Goal: Answer question/provide support: Share knowledge or assist other users

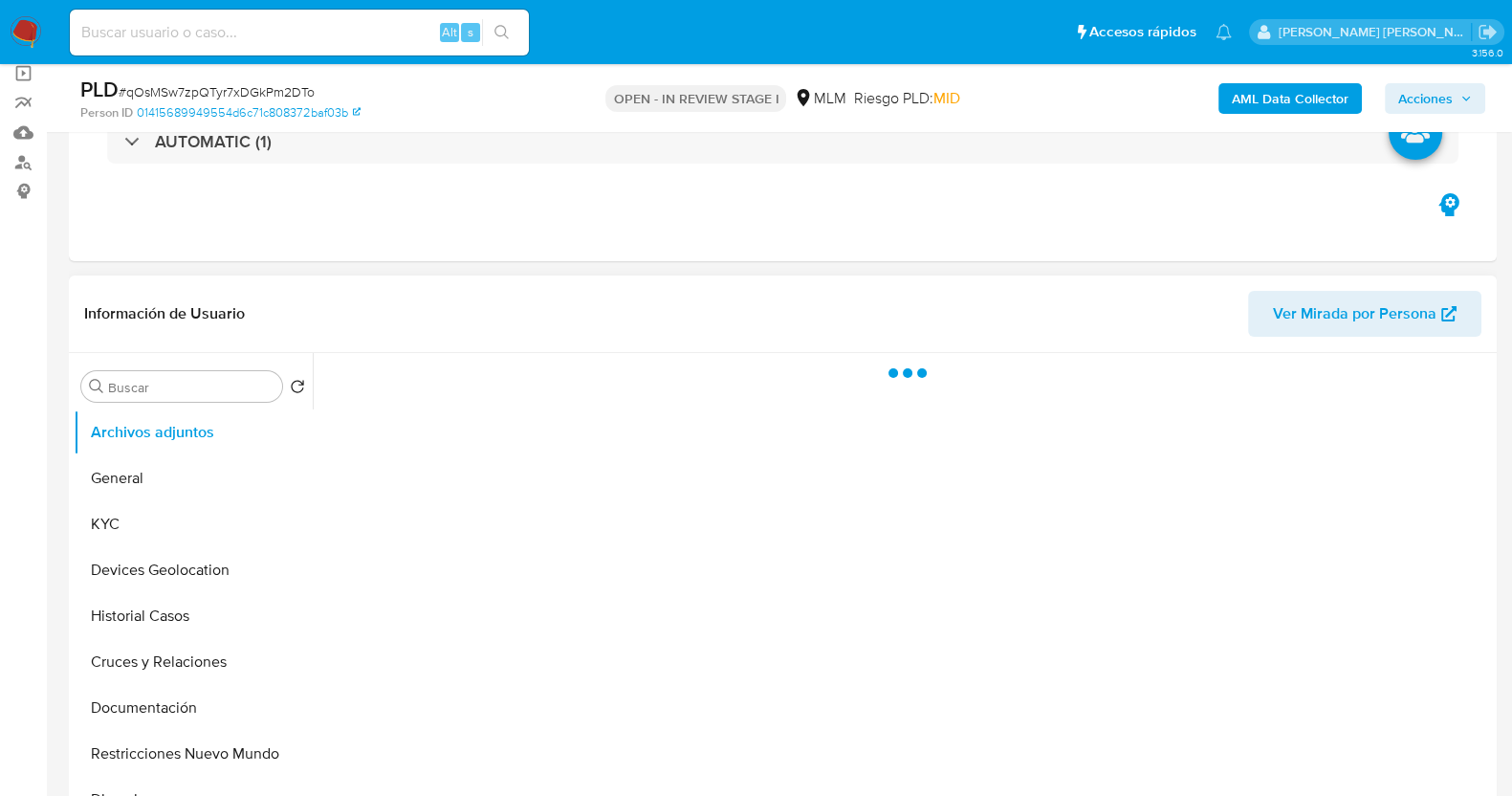
scroll to position [238, 0]
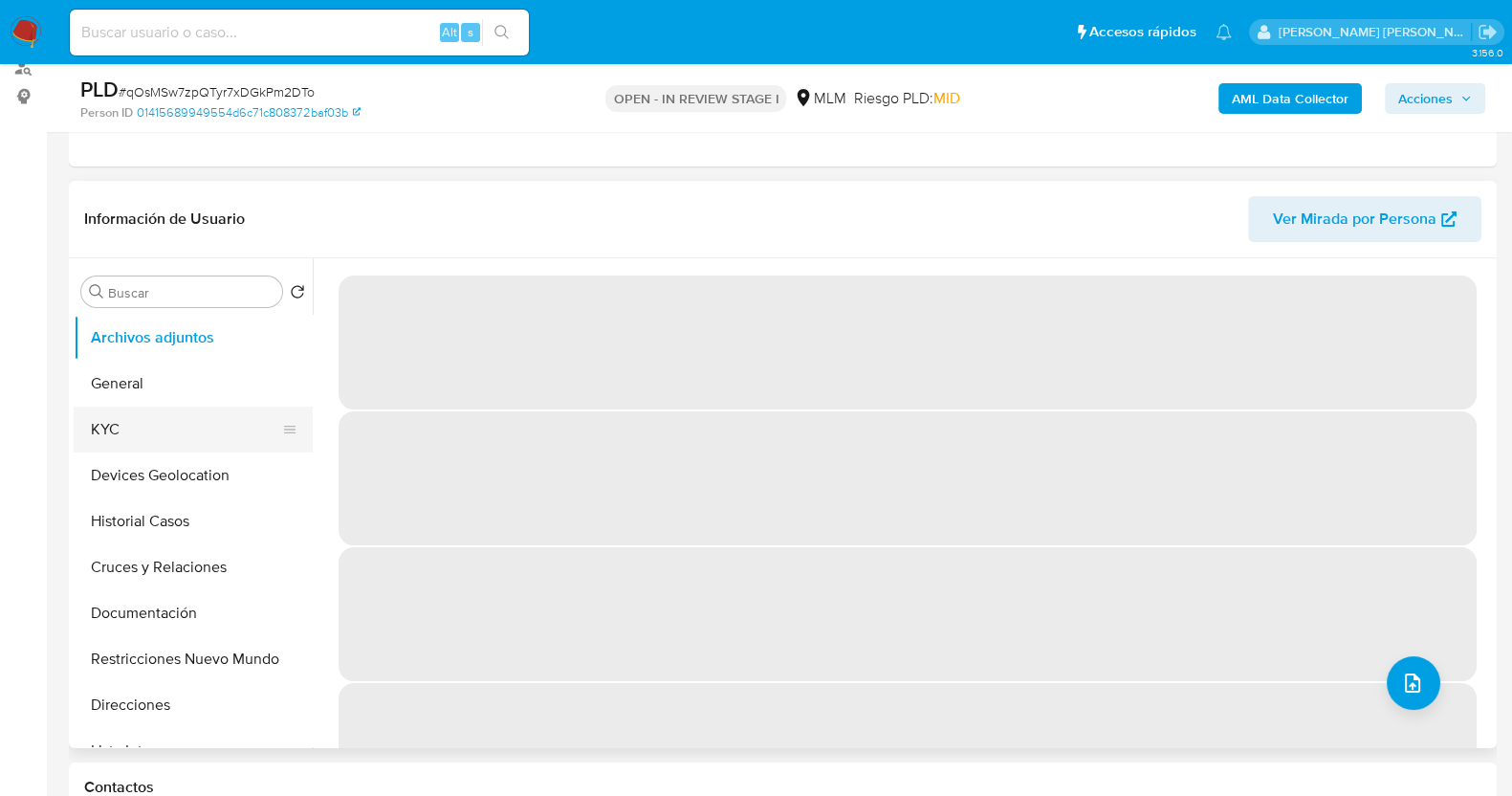
select select "10"
click at [175, 427] on button "KYC" at bounding box center [185, 429] width 224 height 46
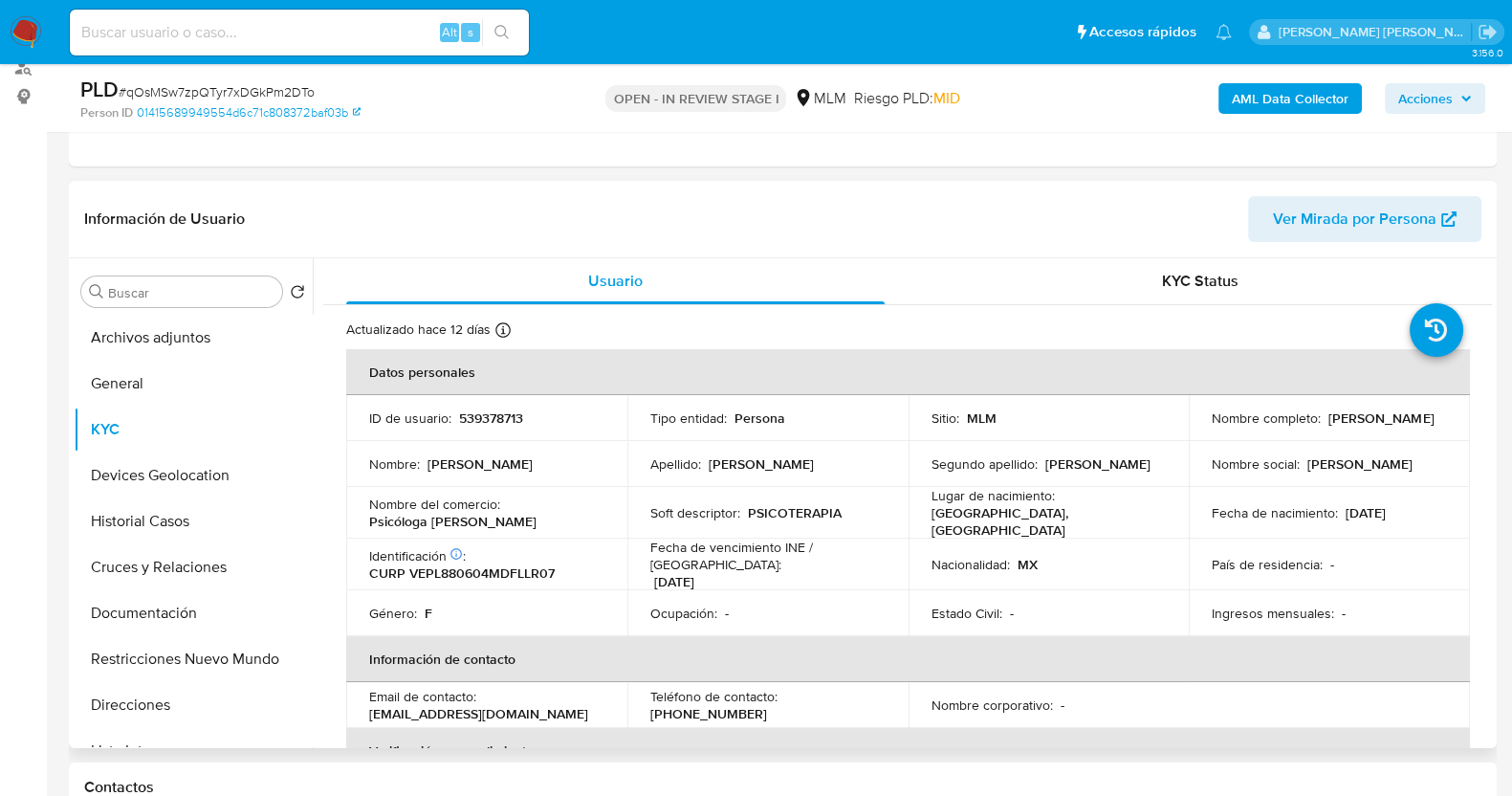
drag, startPoint x: 1204, startPoint y: 427, endPoint x: 1364, endPoint y: 430, distance: 160.0
click at [1364, 430] on td "Nombre completo : Laura Velasco Palacios" at bounding box center [1330, 419] width 282 height 46
copy p "Laura Velasco Palacios"
click at [153, 693] on button "Direcciones" at bounding box center [185, 705] width 224 height 46
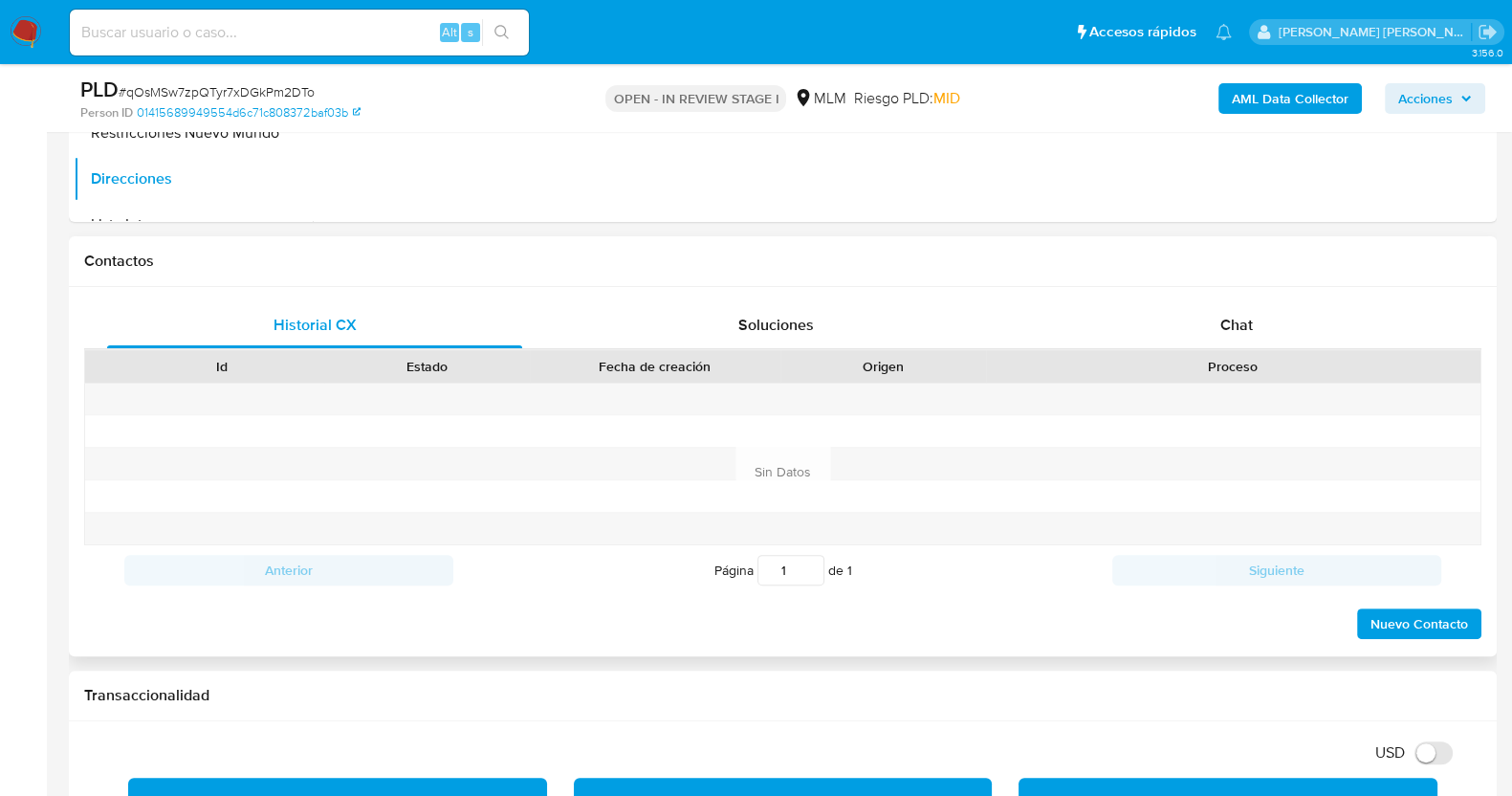
scroll to position [837, 0]
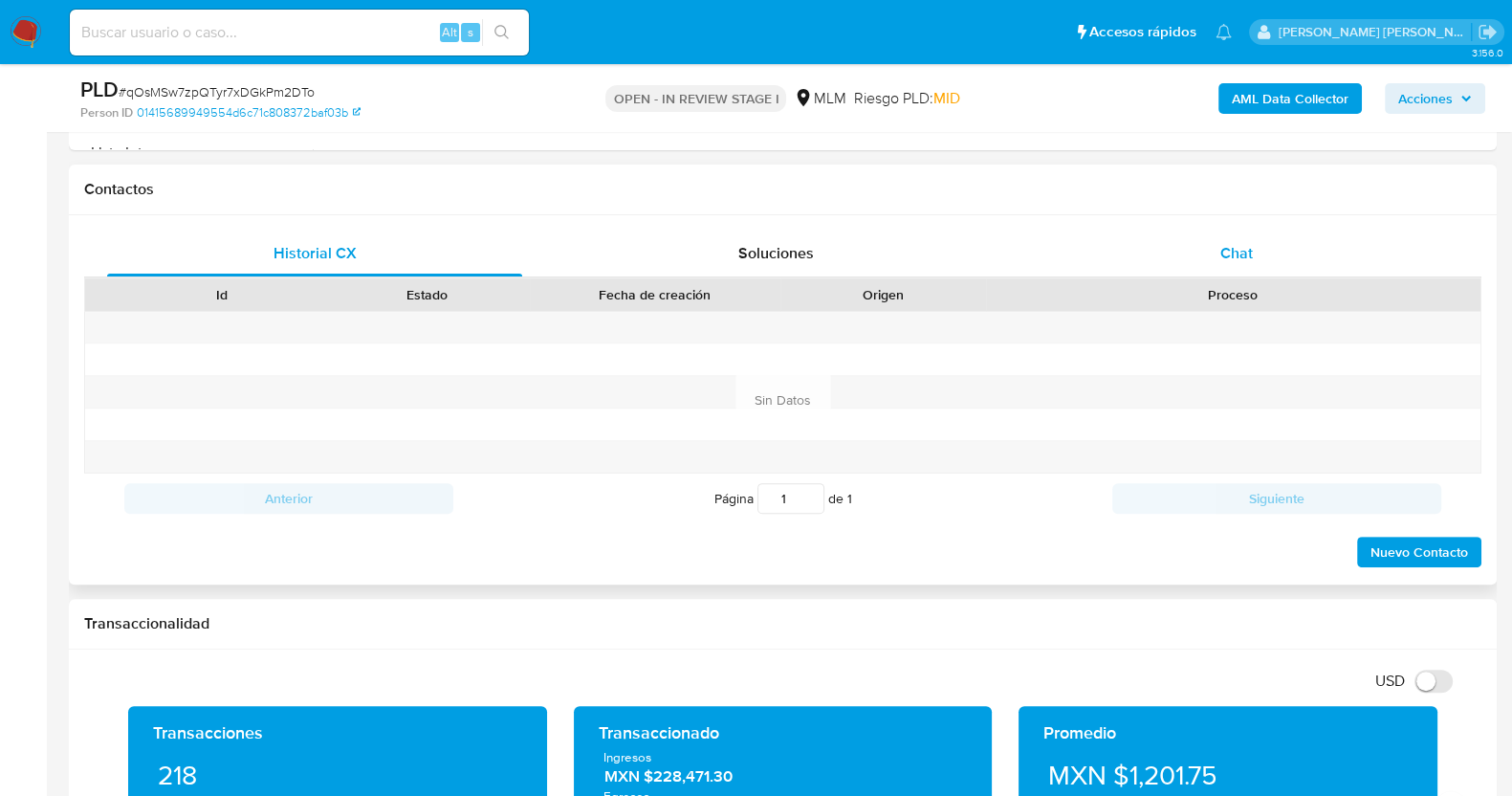
click at [1261, 243] on div "Chat" at bounding box center [1236, 254] width 415 height 46
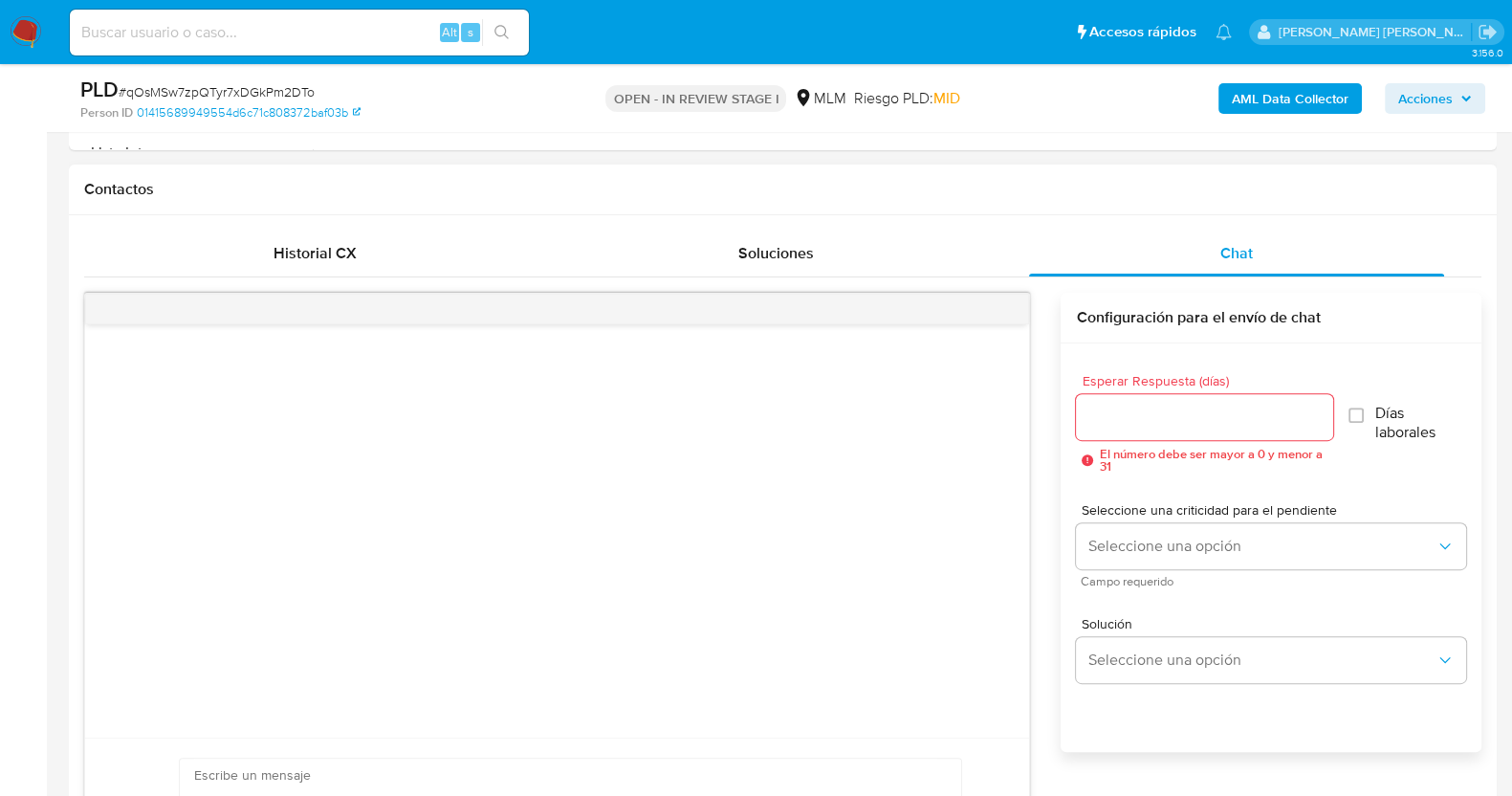
click at [1163, 421] on input "Esperar Respuesta (días)" at bounding box center [1204, 417] width 256 height 25
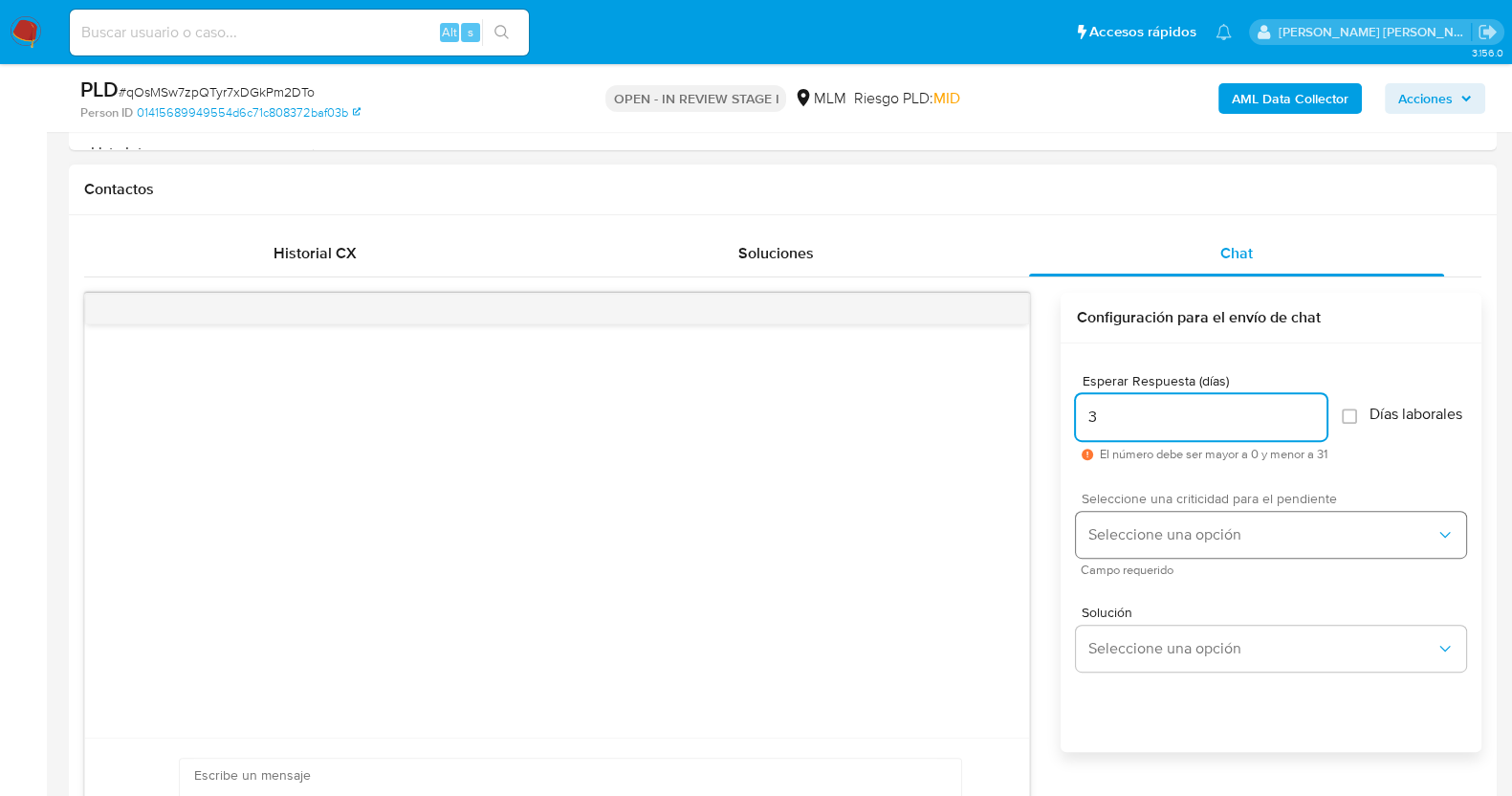
type input "3"
click at [1227, 544] on span "Seleccione una opción" at bounding box center [1260, 535] width 348 height 19
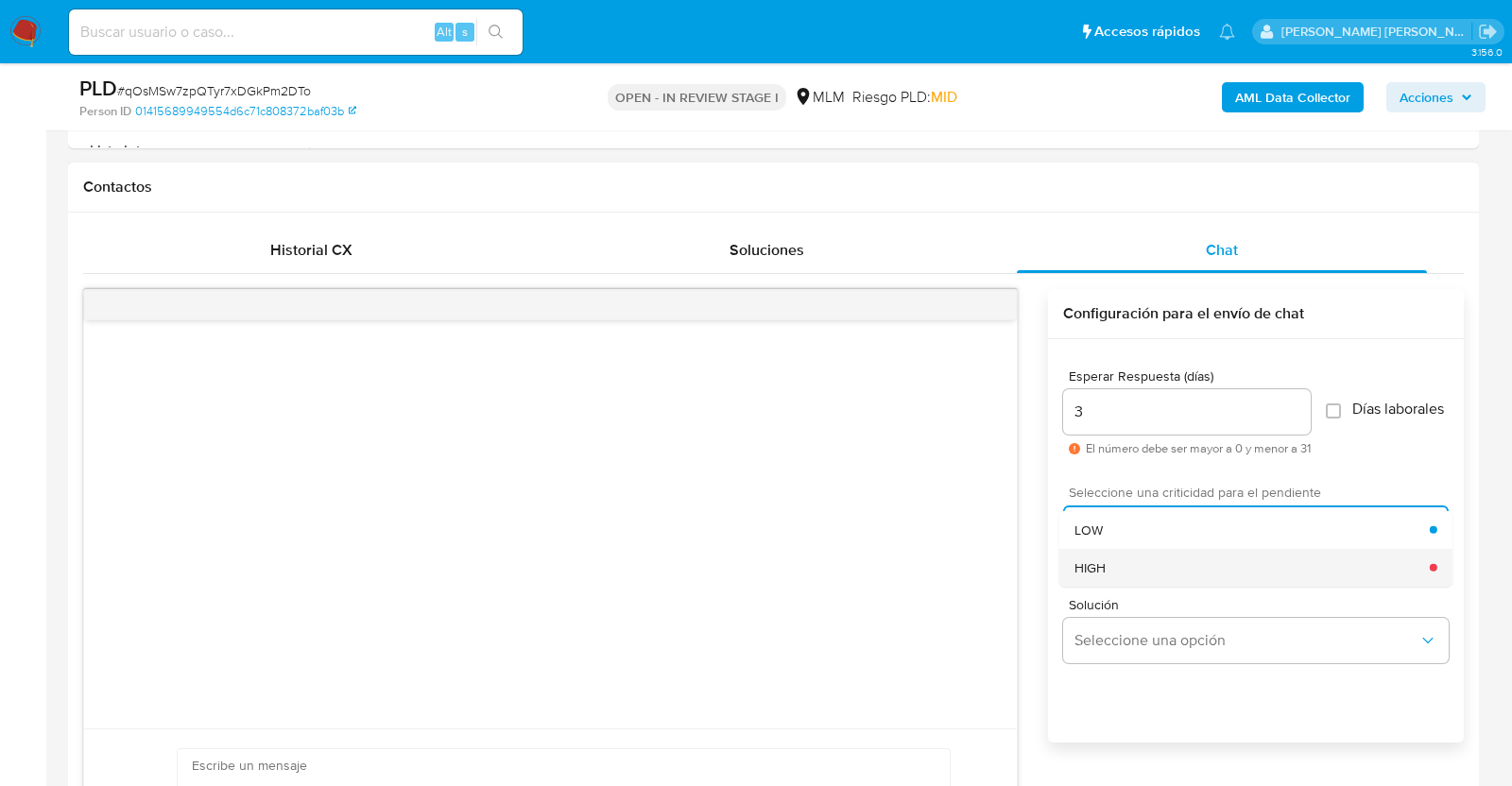
click at [1195, 569] on div "HIGH" at bounding box center [1251, 567] width 355 height 38
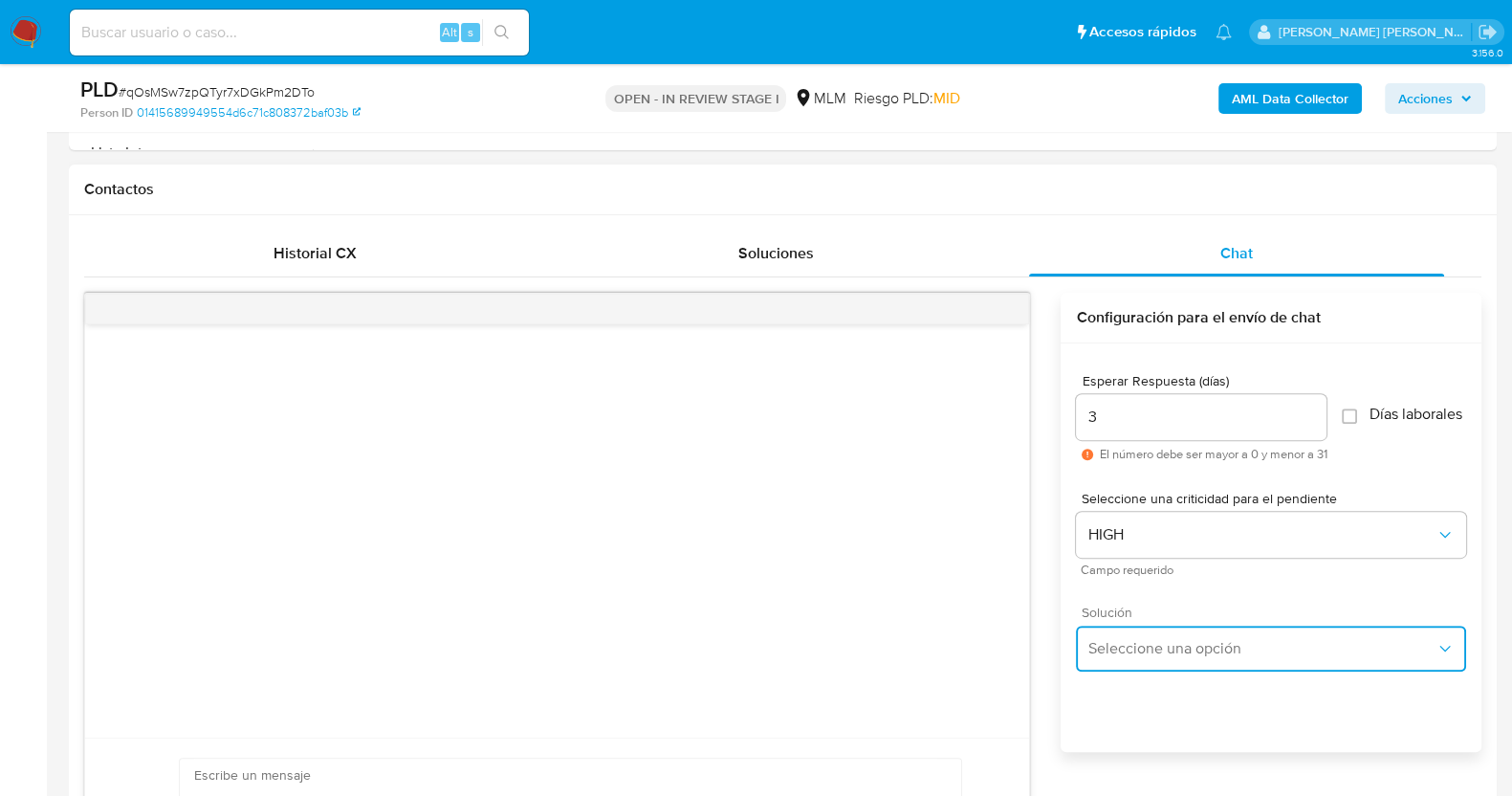
click at [1234, 653] on span "Seleccione una opción" at bounding box center [1260, 648] width 348 height 19
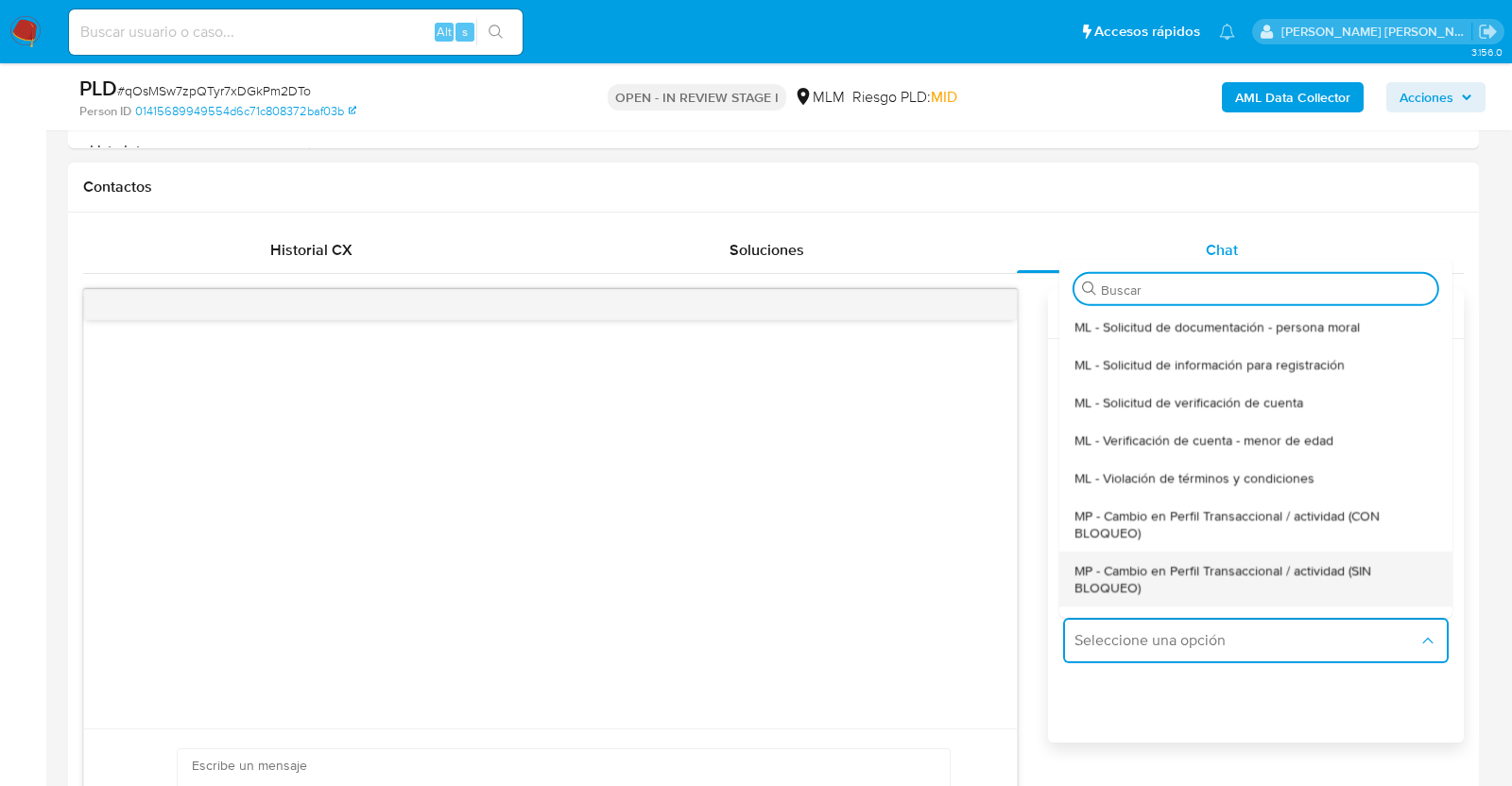
click at [1211, 586] on span "MP - Cambio en Perfil Transaccional / actividad (SIN BLOQUEO)" at bounding box center [1255, 578] width 363 height 34
type textarea "Estimado ,Te comunicamos que se ha identificado un cambio en el uso habitual de…"
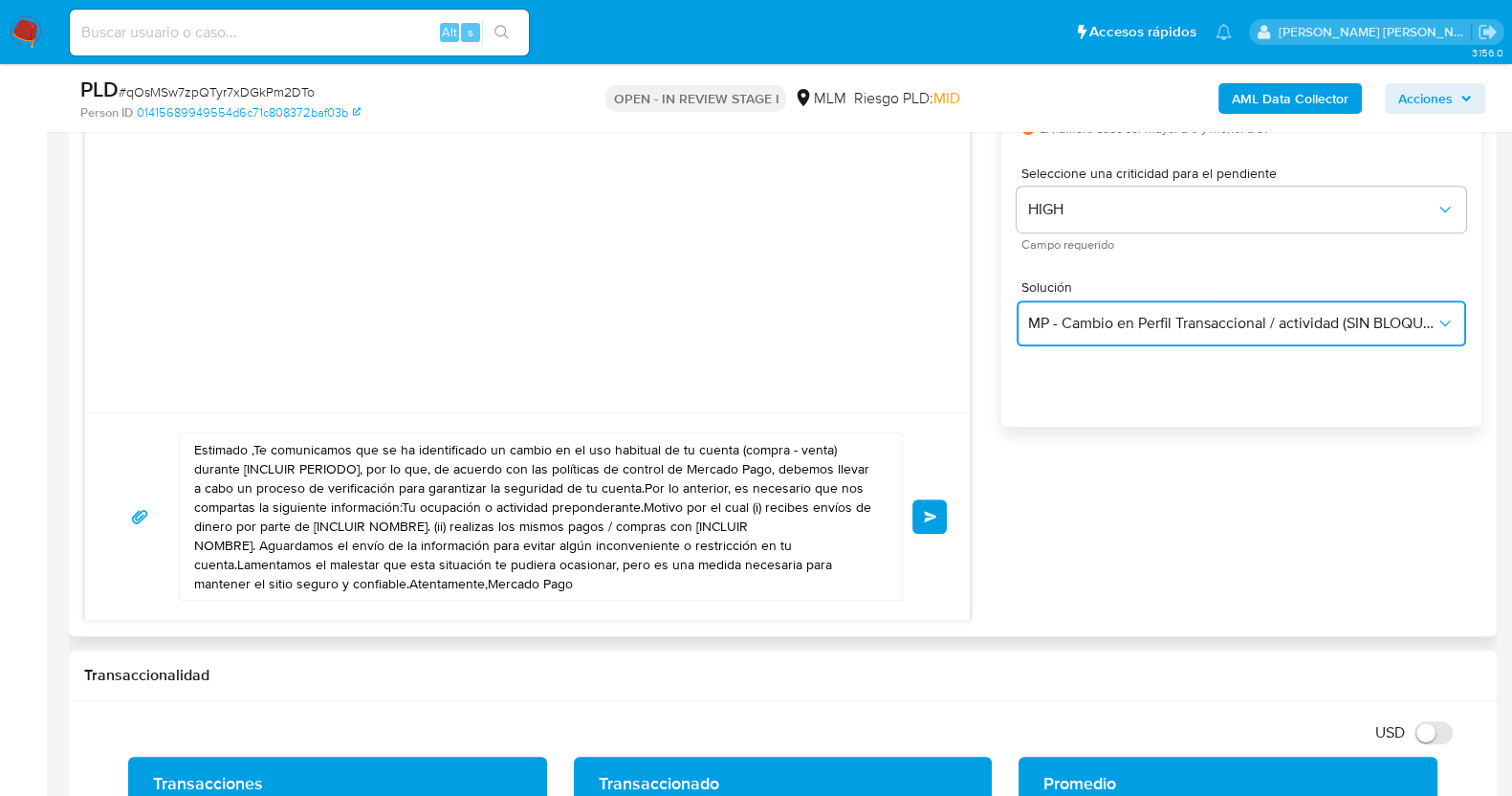
scroll to position [1316, 0]
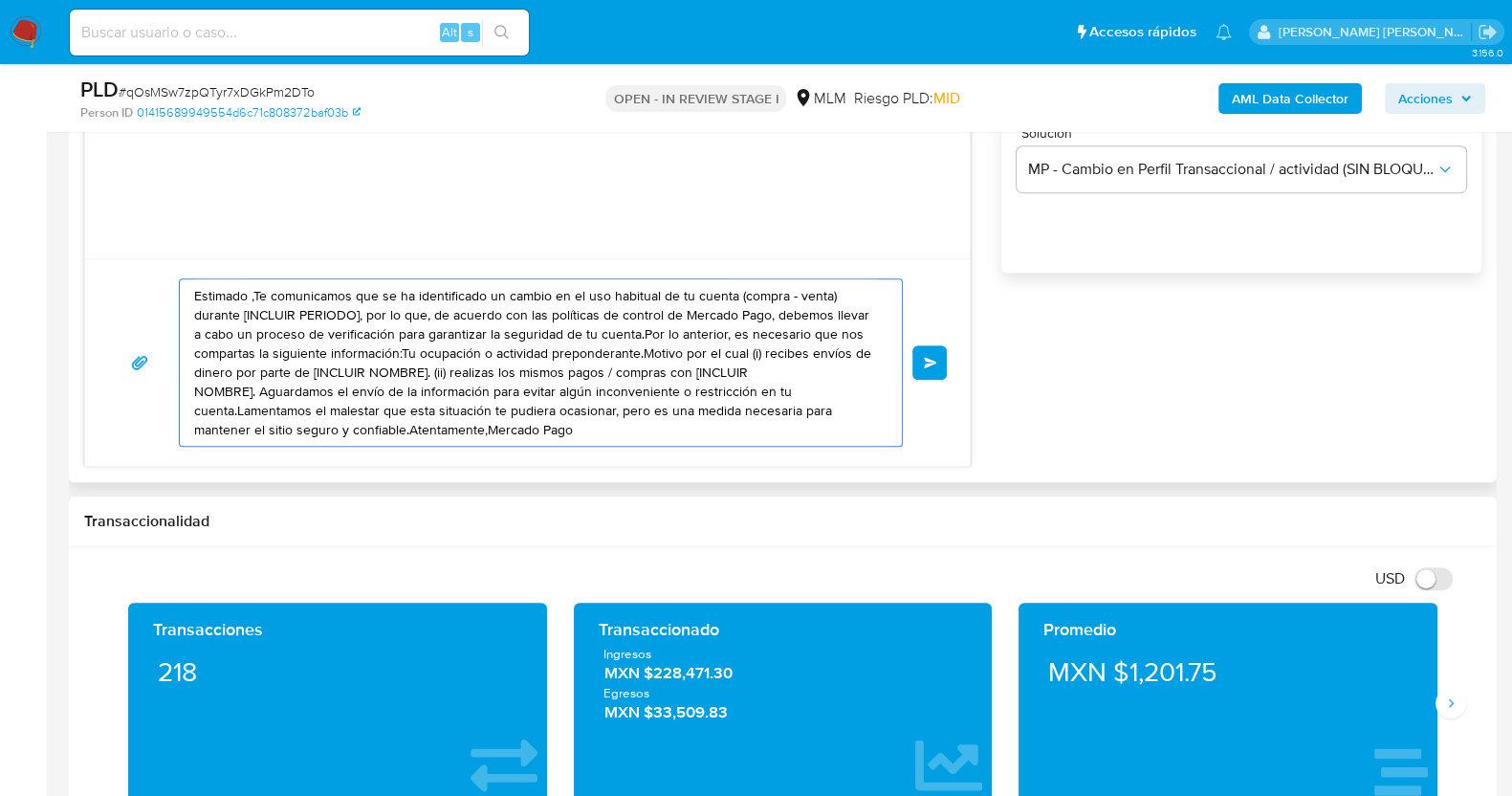
drag, startPoint x: 597, startPoint y: 431, endPoint x: 134, endPoint y: 265, distance: 491.9
click at [134, 267] on div "Estimado ,Te comunicamos que se ha identificado un cambio en el uso habitual de…" at bounding box center [526, 362] width 884 height 207
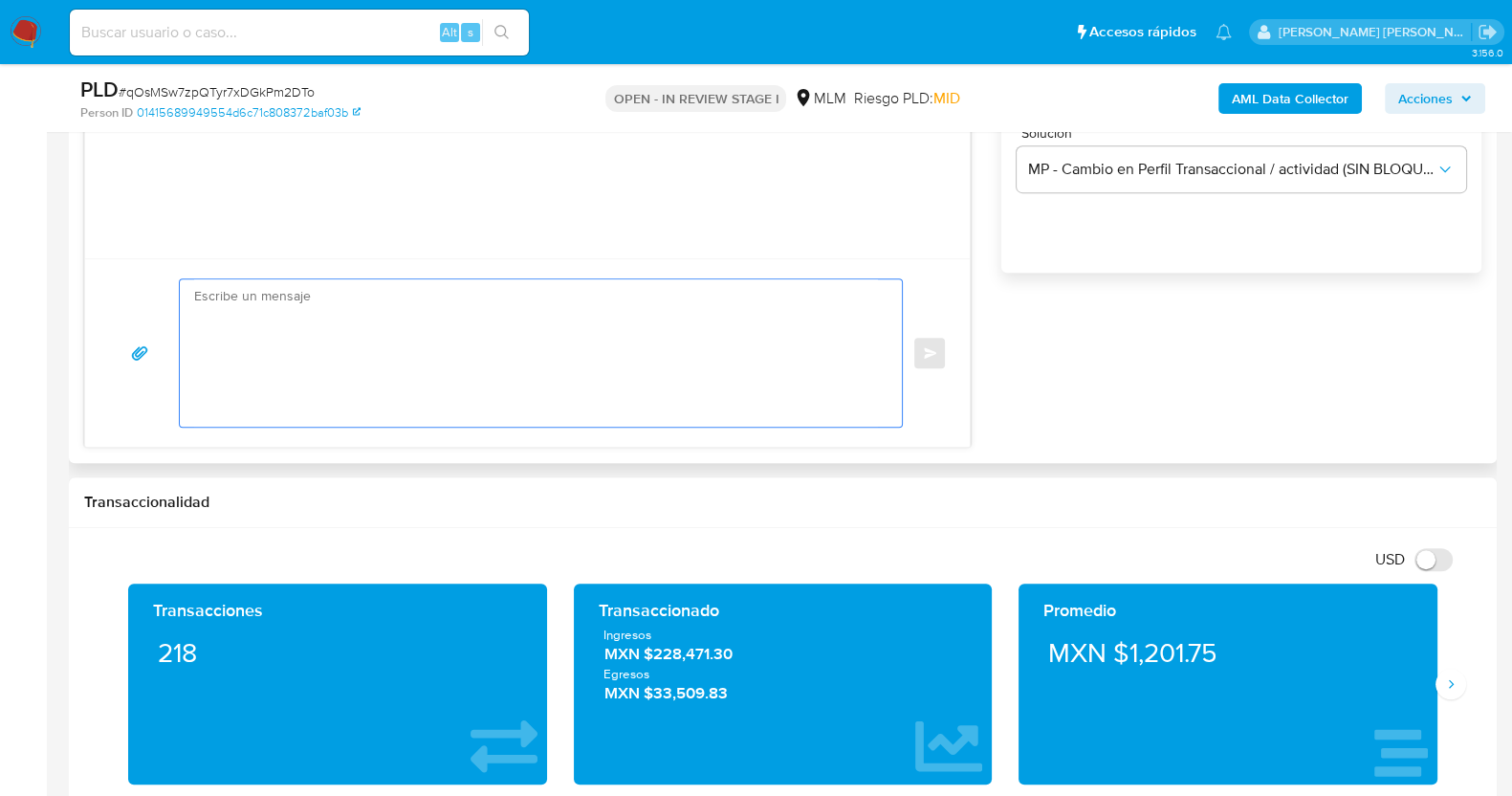
paste textarea "Estimada Laura, Te comunicamos que se ha identificado un cambio en el uso habit…"
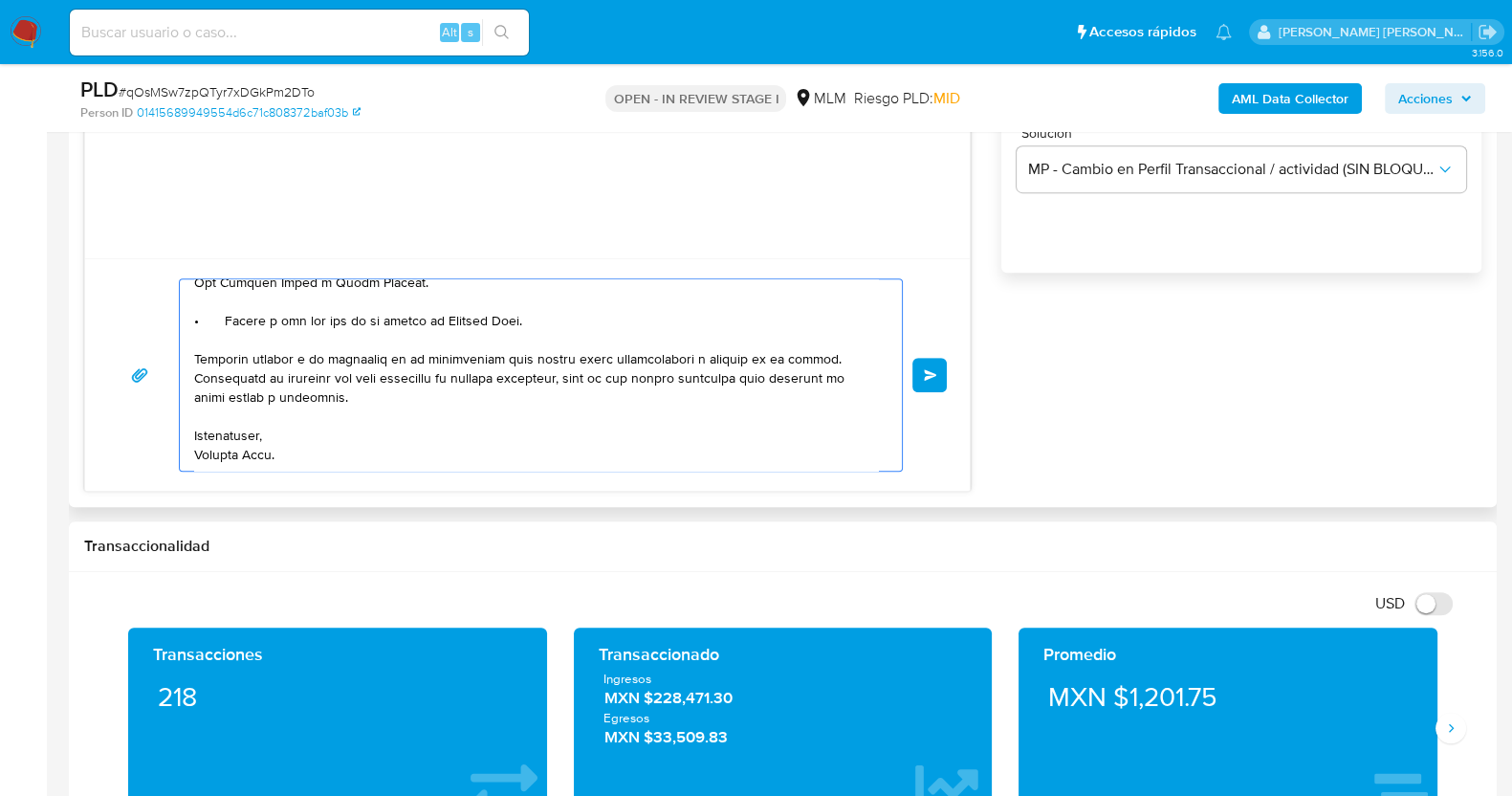
scroll to position [282, 0]
drag, startPoint x: 500, startPoint y: 361, endPoint x: 824, endPoint y: 365, distance: 324.0
click at [824, 365] on textarea at bounding box center [535, 375] width 684 height 191
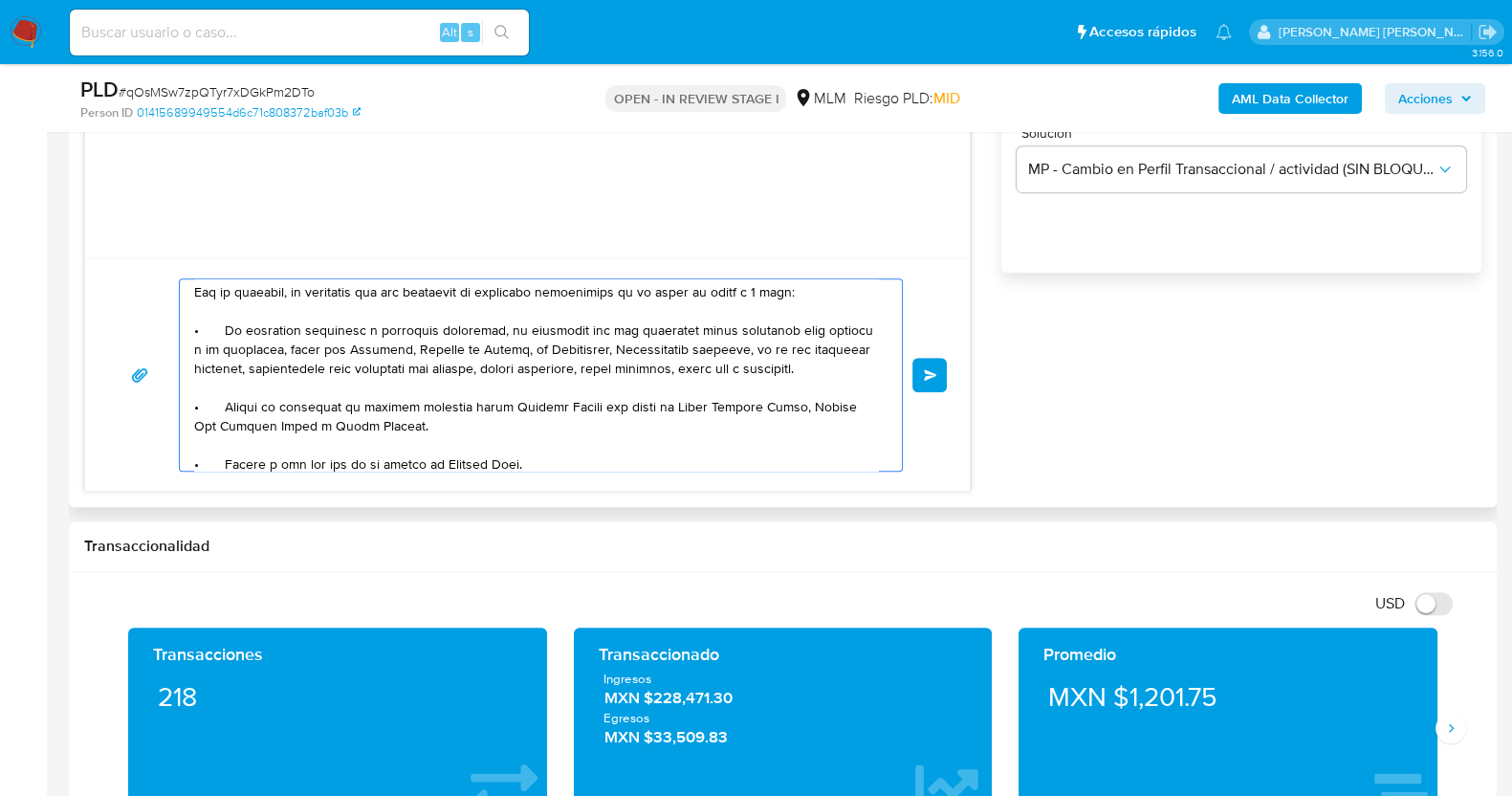
scroll to position [238, 0]
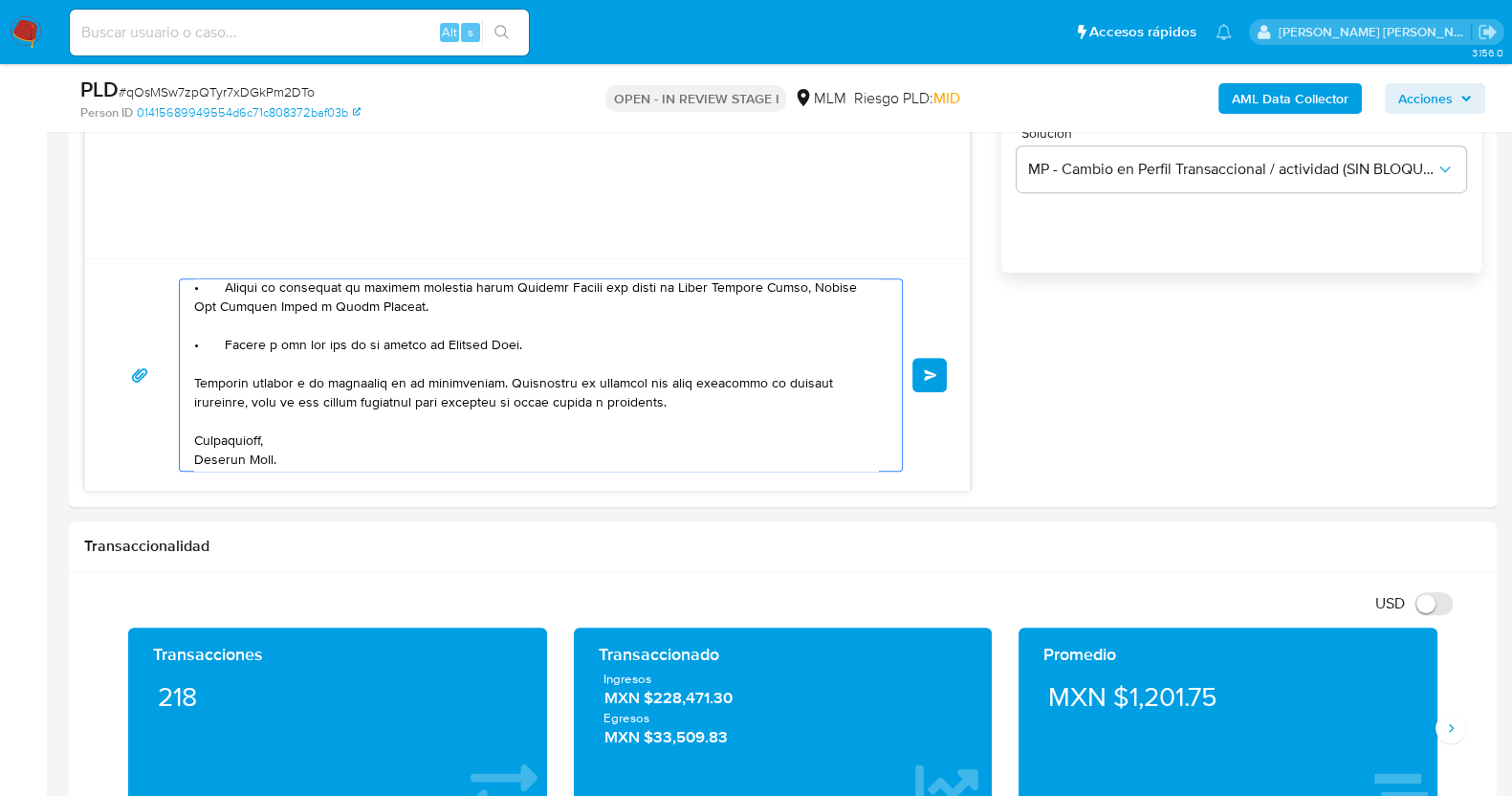
type textarea "Estimada Laura, Te comunicamos que se ha identificado un cambio en el uso habit…"
click at [255, 79] on div "PLD # qOsMSw7zpQTyr7xDGkPm2DTo" at bounding box center [310, 90] width 461 height 29
copy span "qOsMSw7zpQTyr7xDGkPm2DTo"
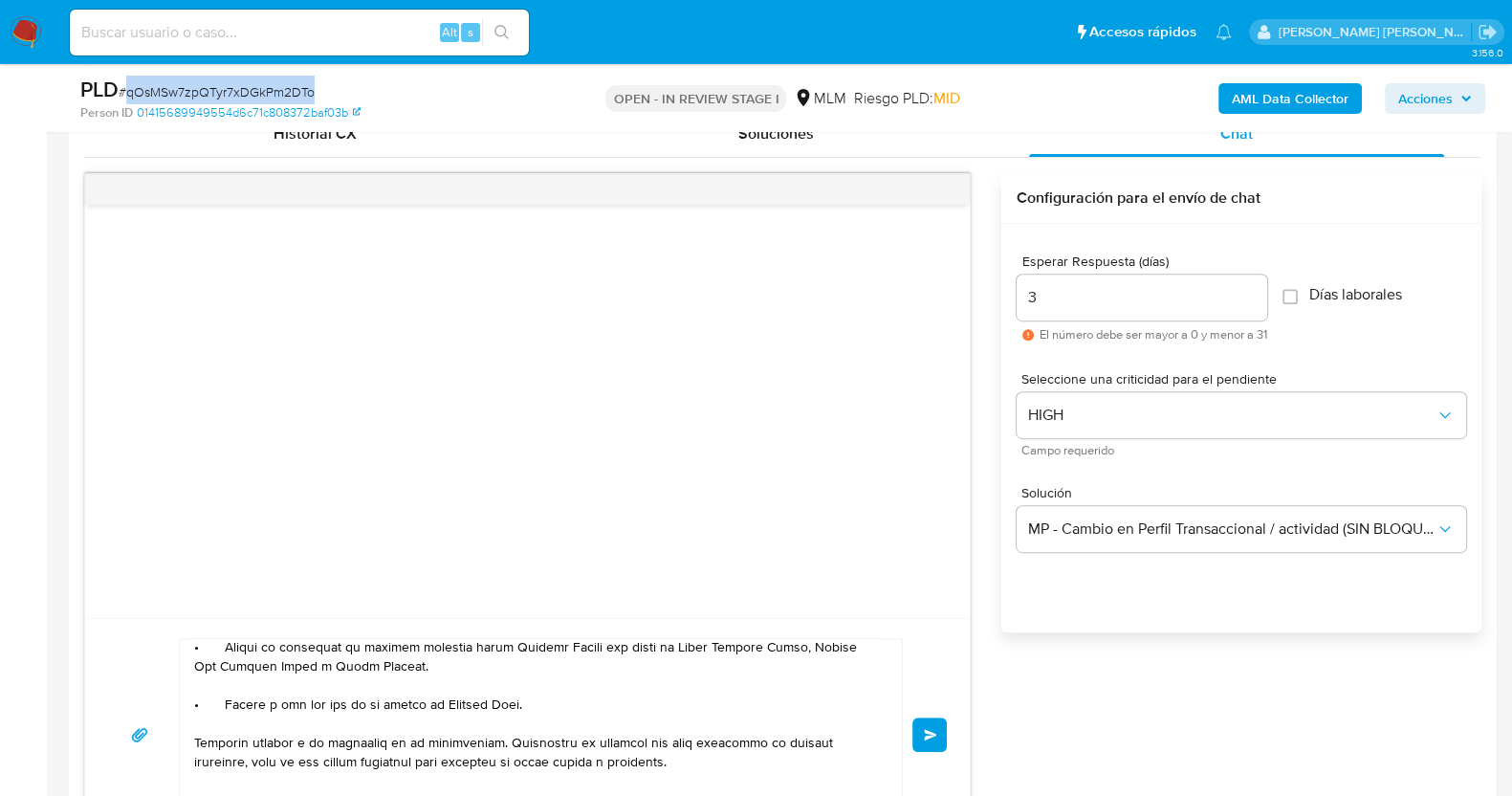
scroll to position [1077, 0]
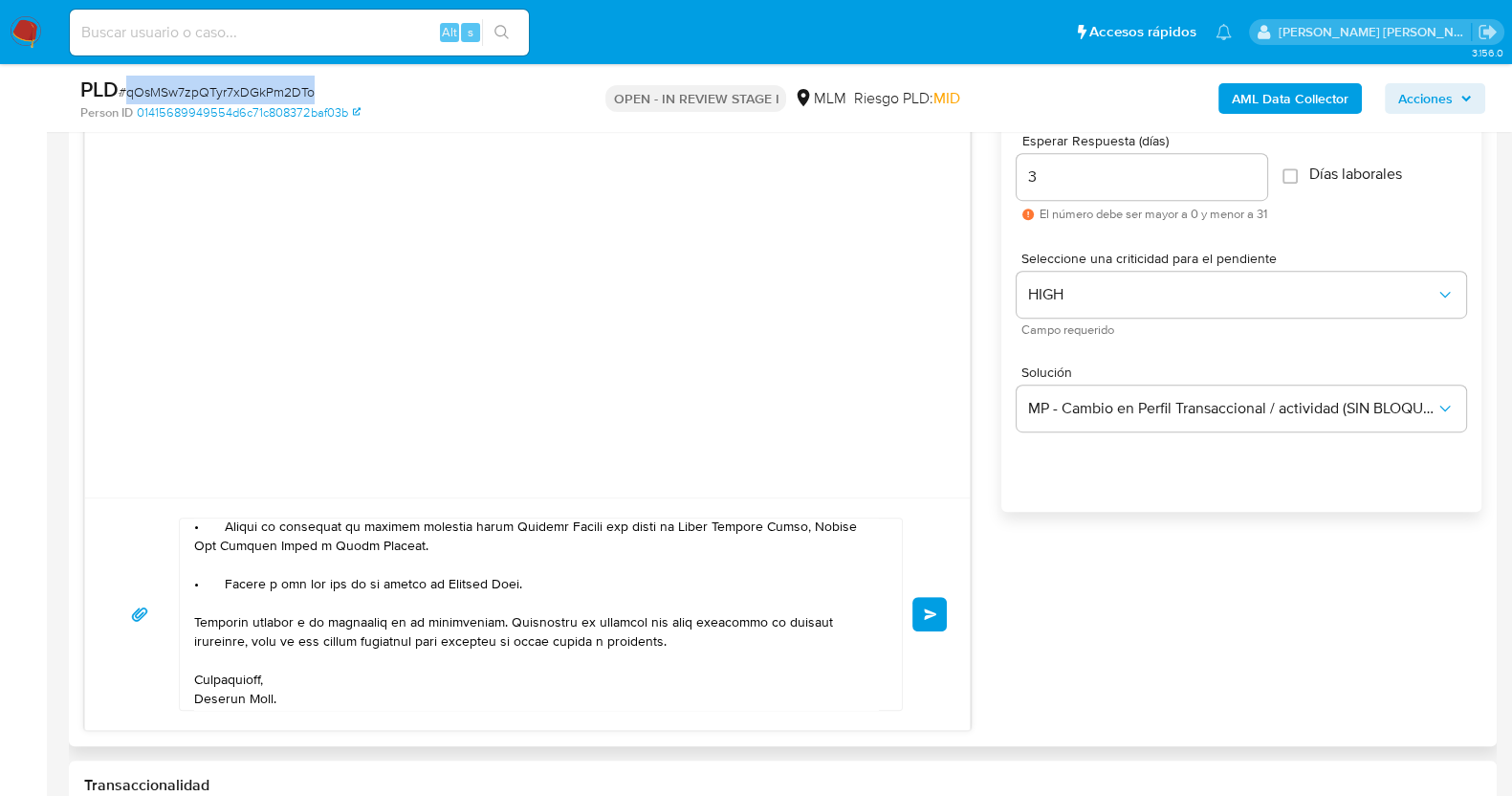
click at [934, 610] on span "Enviar" at bounding box center [931, 615] width 14 height 12
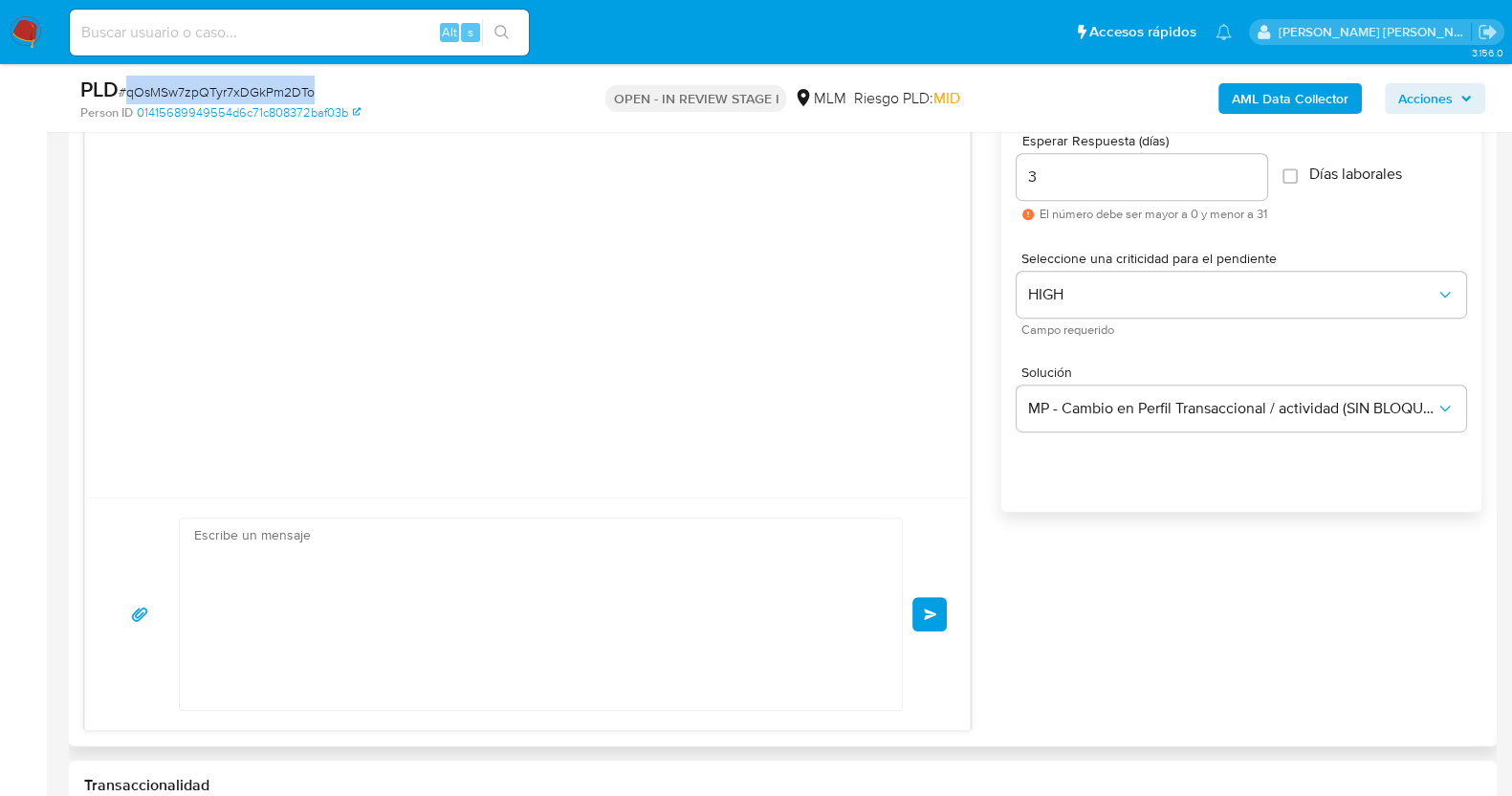
scroll to position [218, 0]
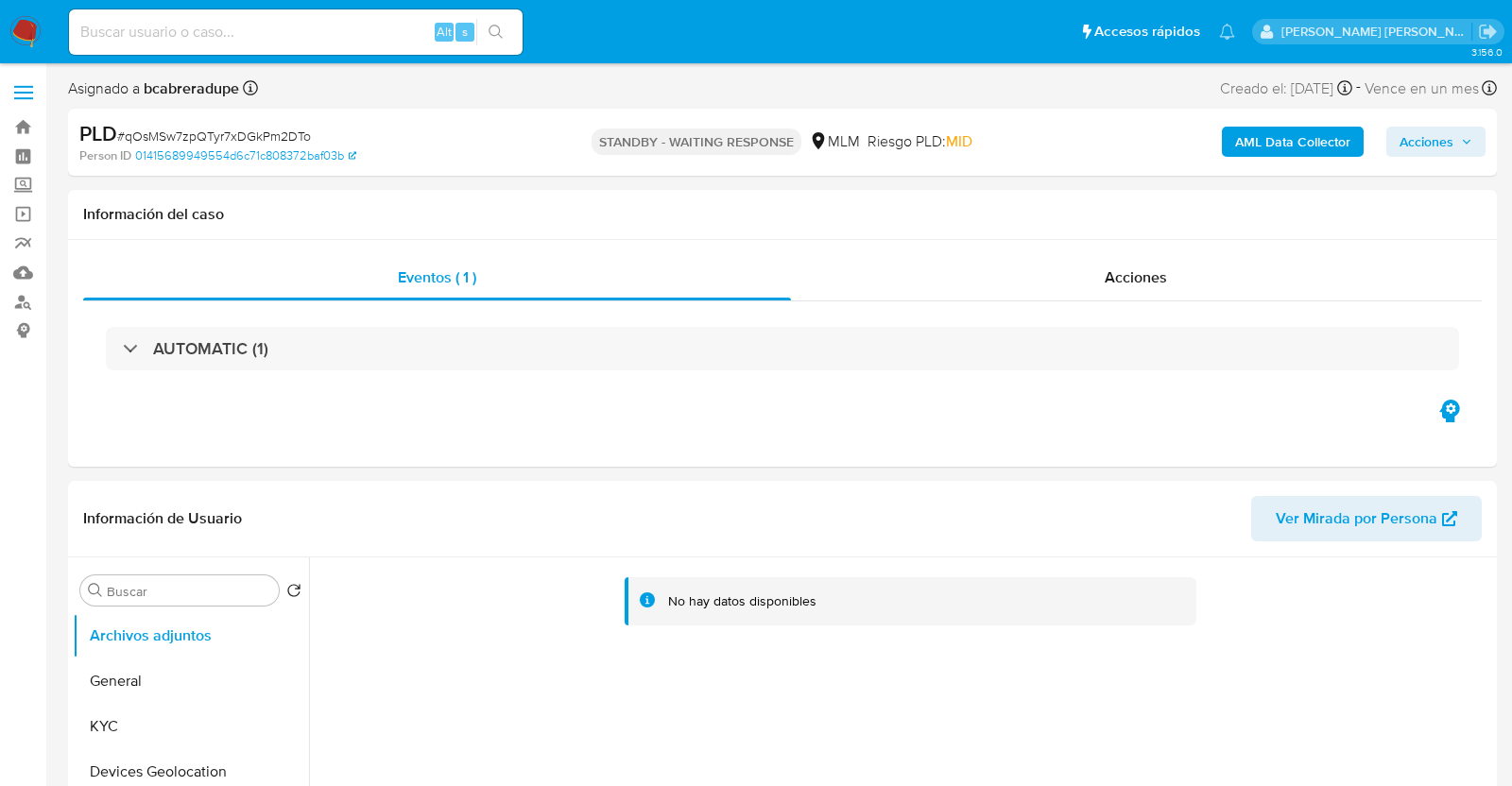
select select "10"
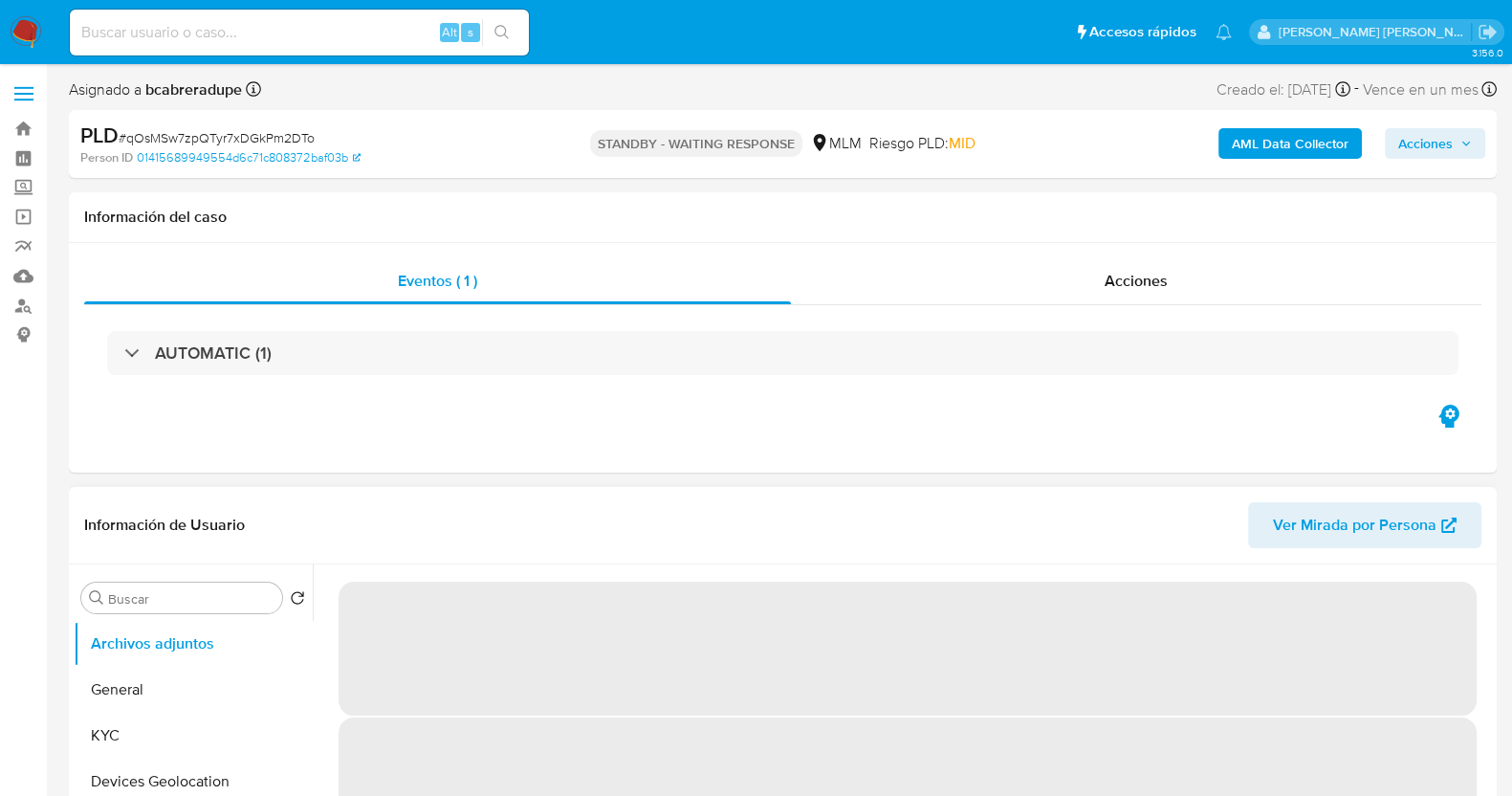
select select "10"
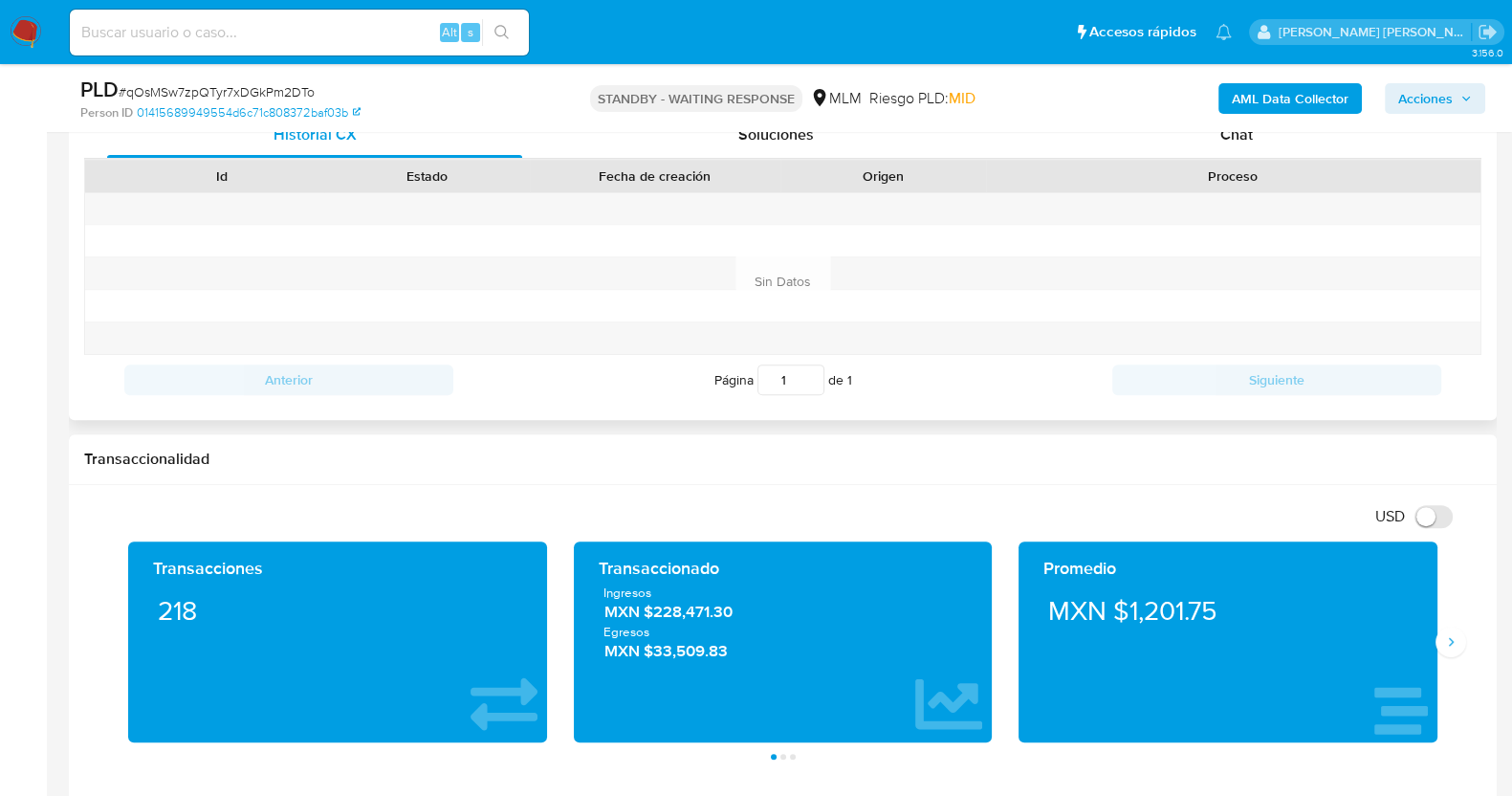
scroll to position [718, 0]
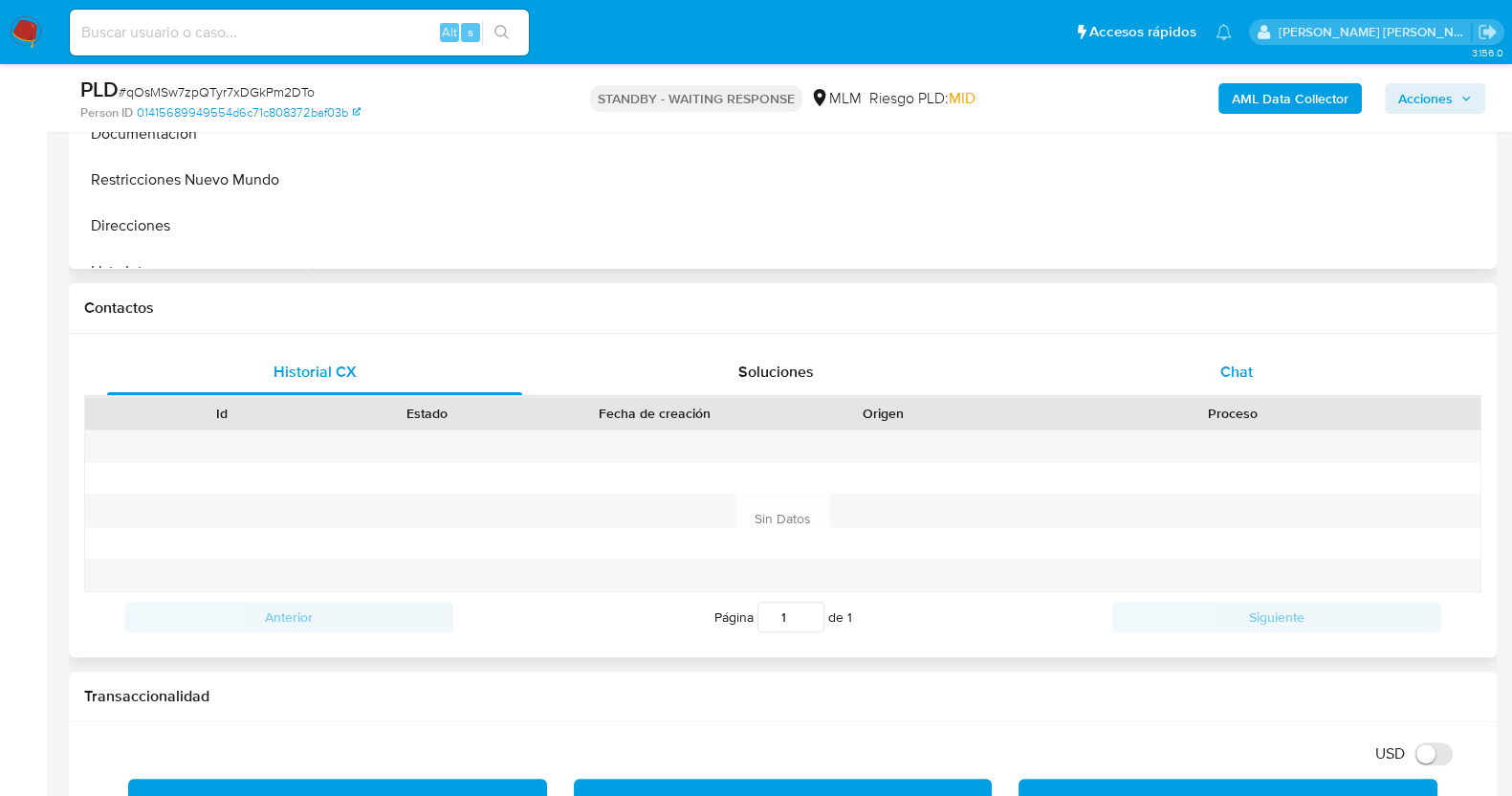
click at [1233, 371] on span "Chat" at bounding box center [1236, 371] width 33 height 22
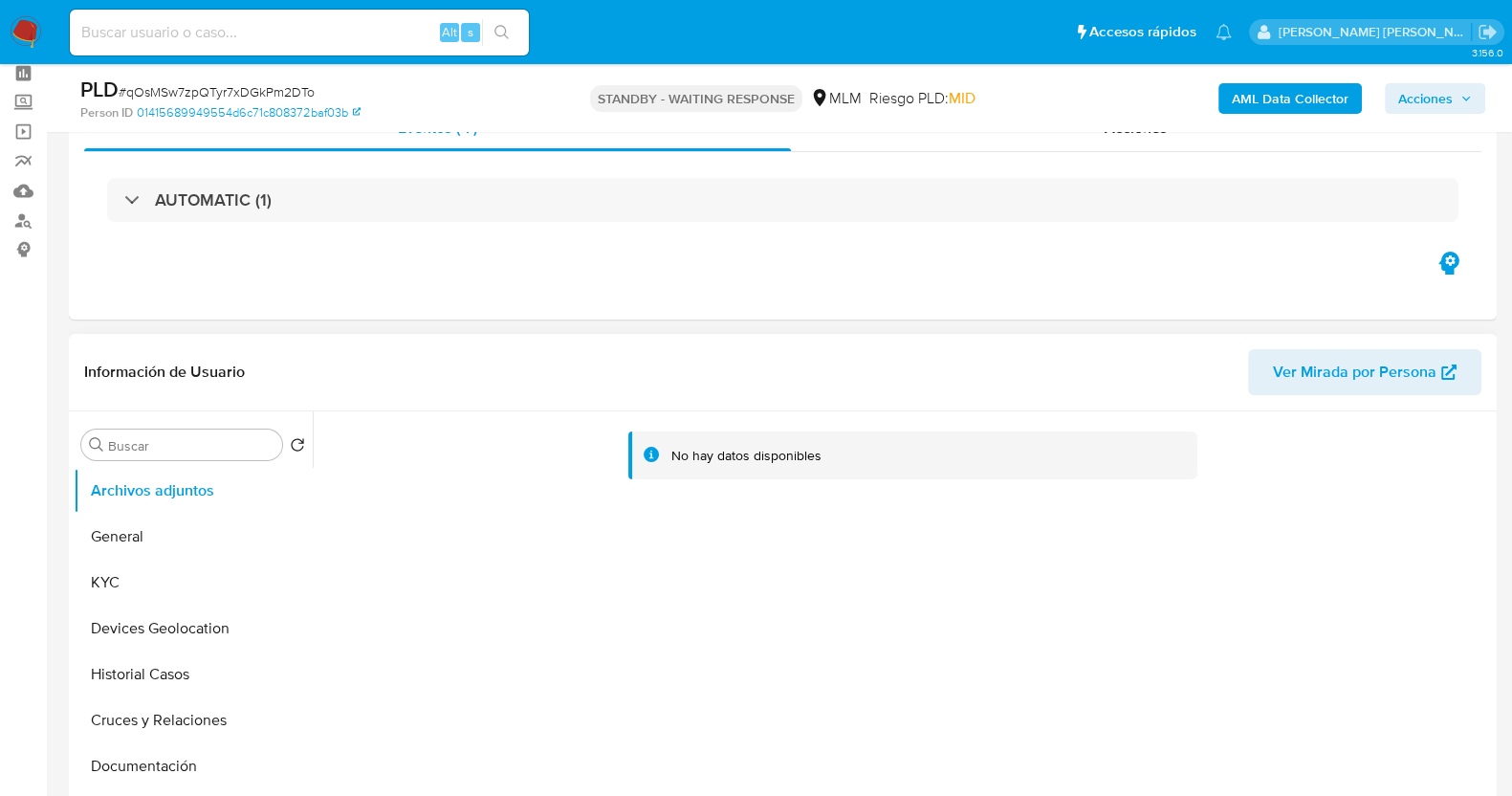
scroll to position [0, 0]
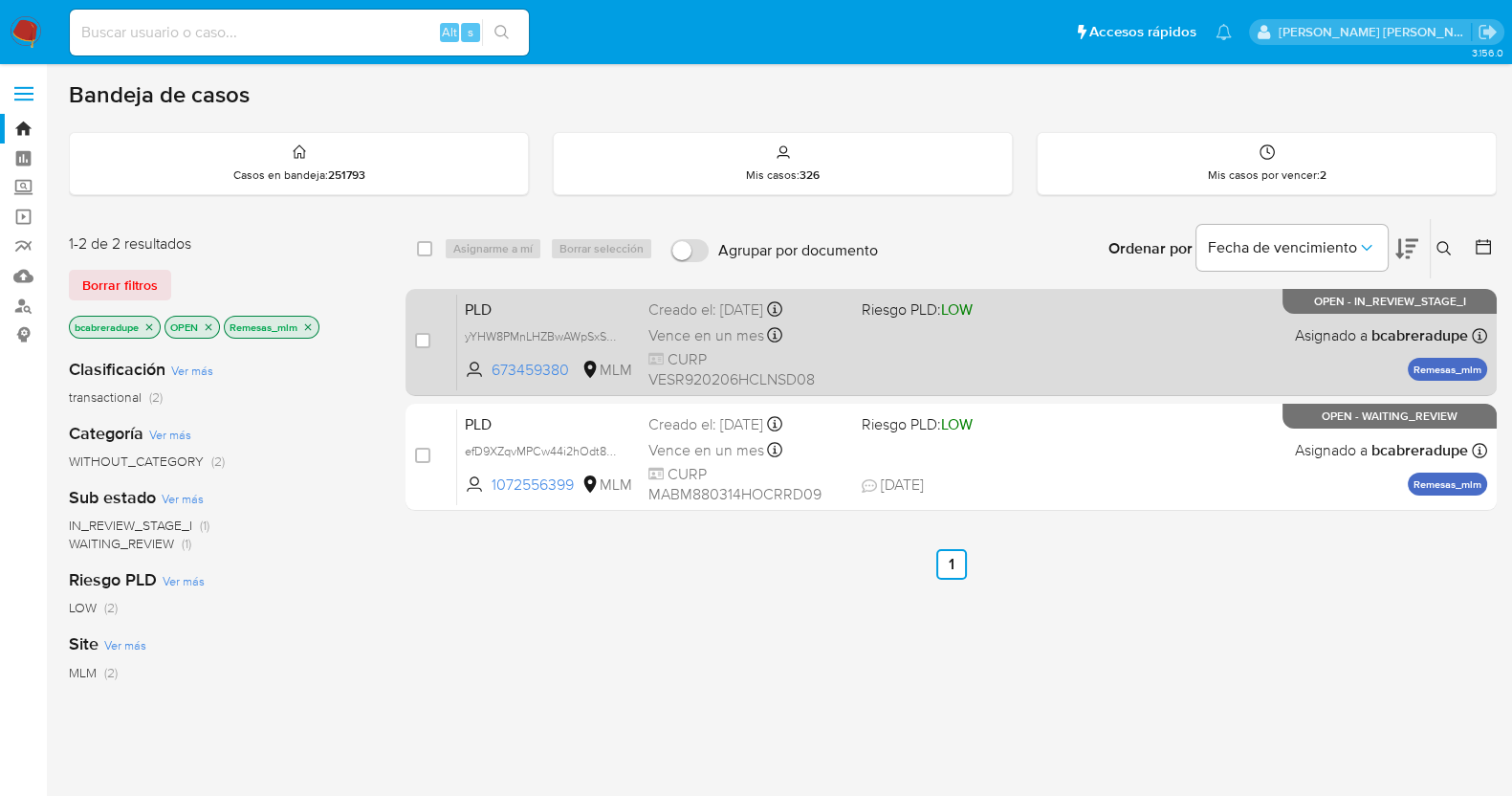
click at [666, 335] on span "Vence en un mes" at bounding box center [706, 336] width 116 height 21
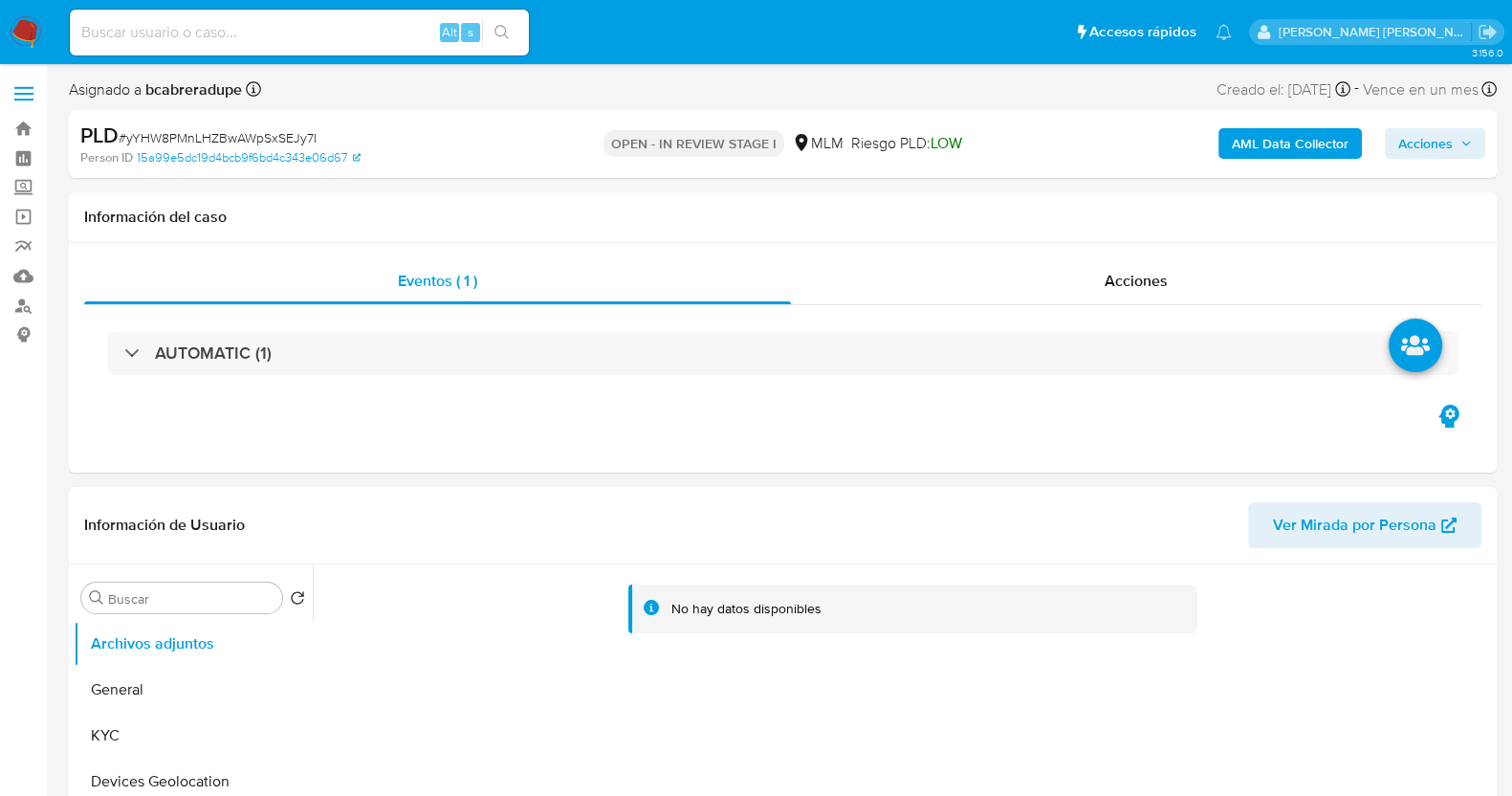
select select "10"
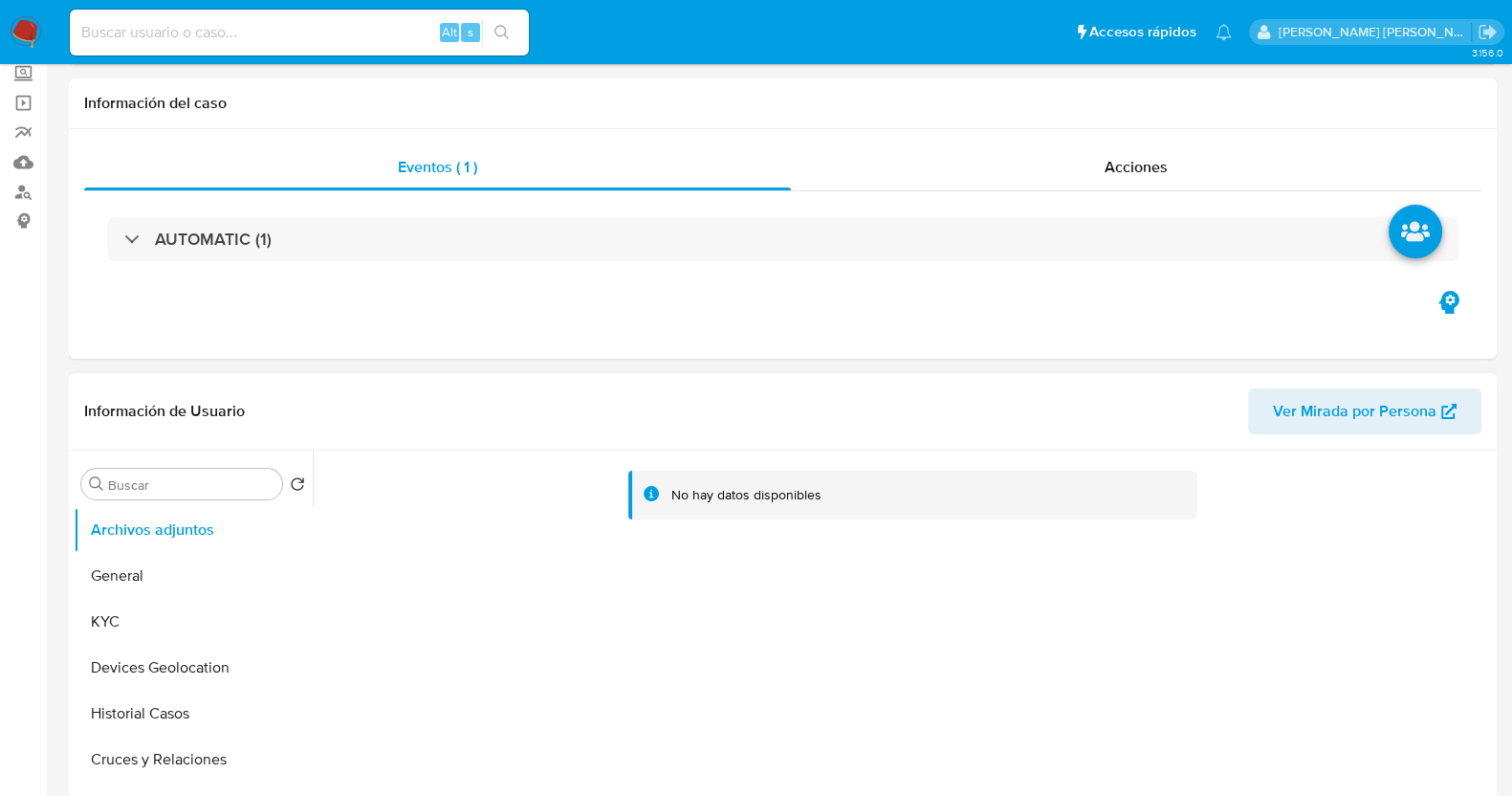
scroll to position [238, 0]
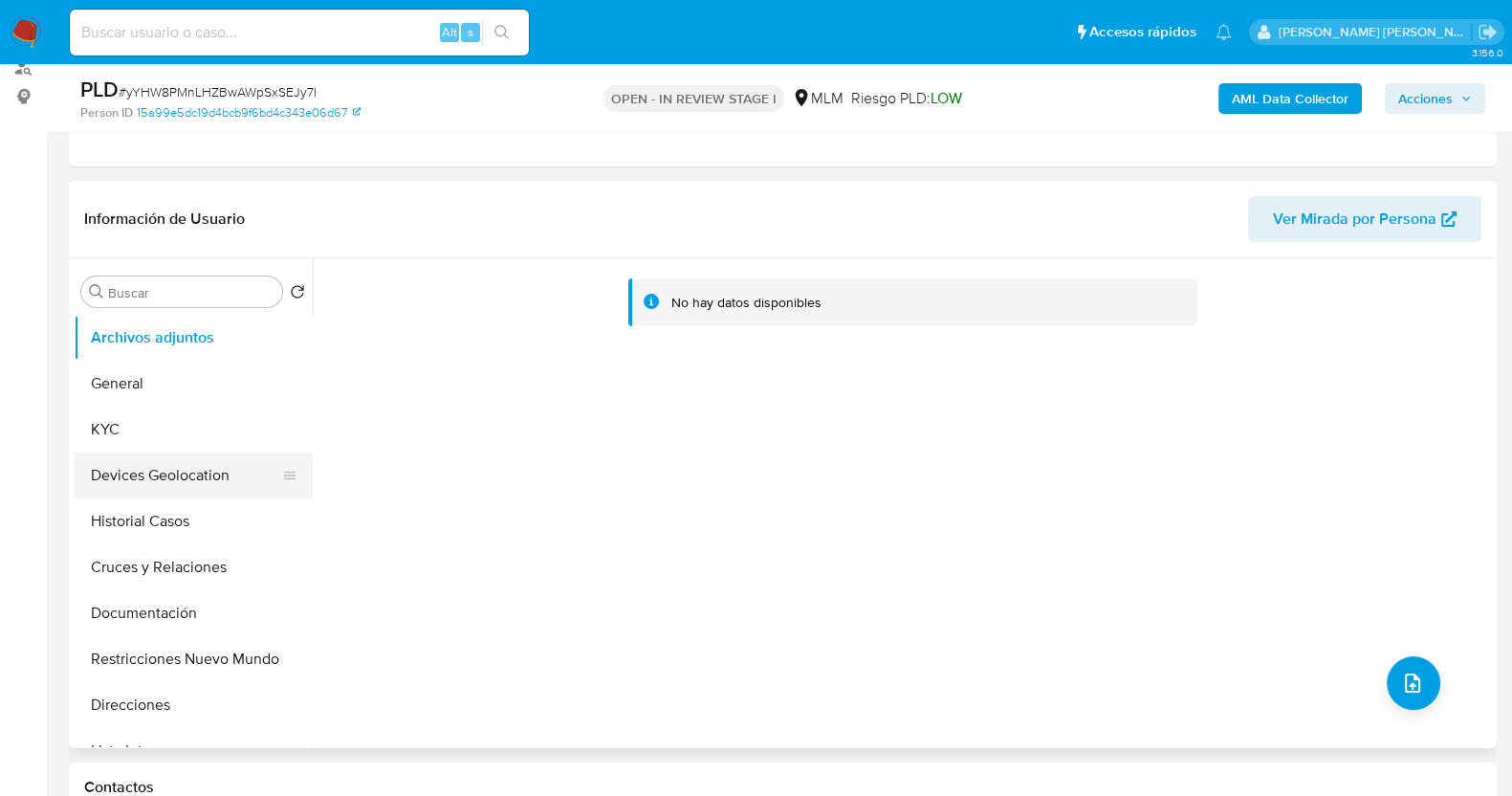
click at [163, 516] on button "Historial Casos" at bounding box center [193, 522] width 239 height 46
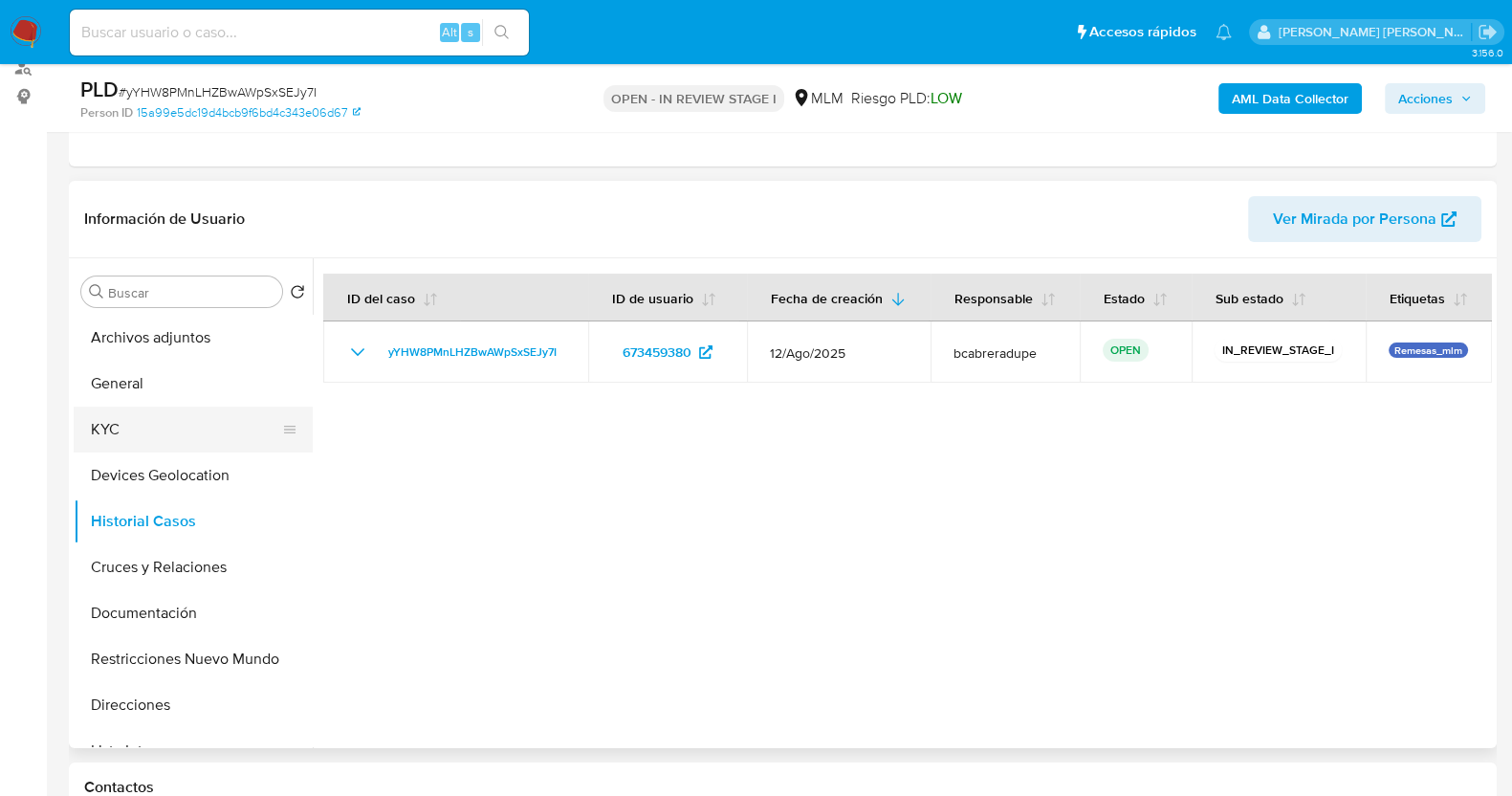
click at [178, 430] on button "KYC" at bounding box center [185, 429] width 224 height 46
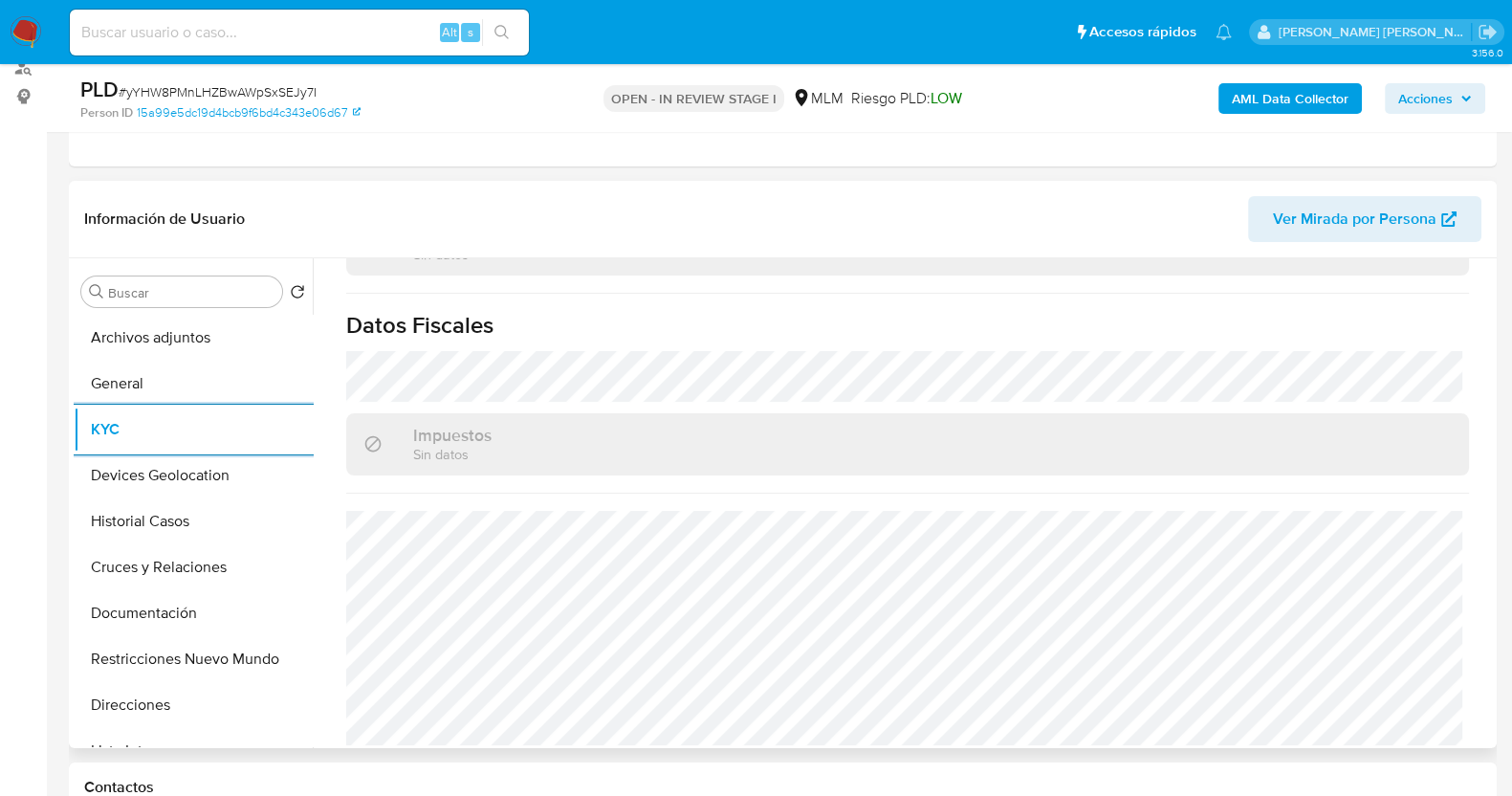
scroll to position [1201, 0]
click at [151, 613] on button "Documentación" at bounding box center [185, 614] width 224 height 46
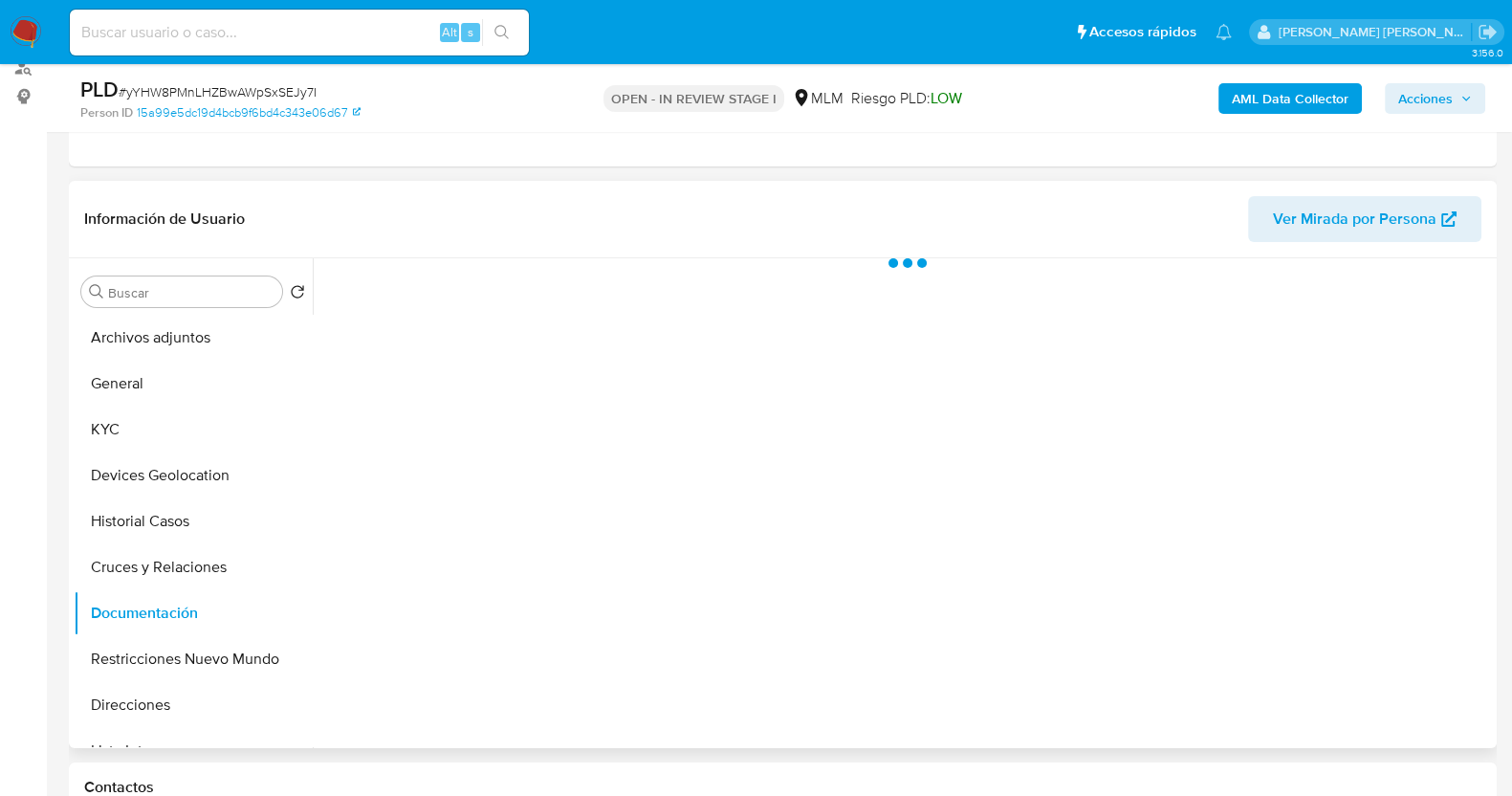
scroll to position [0, 0]
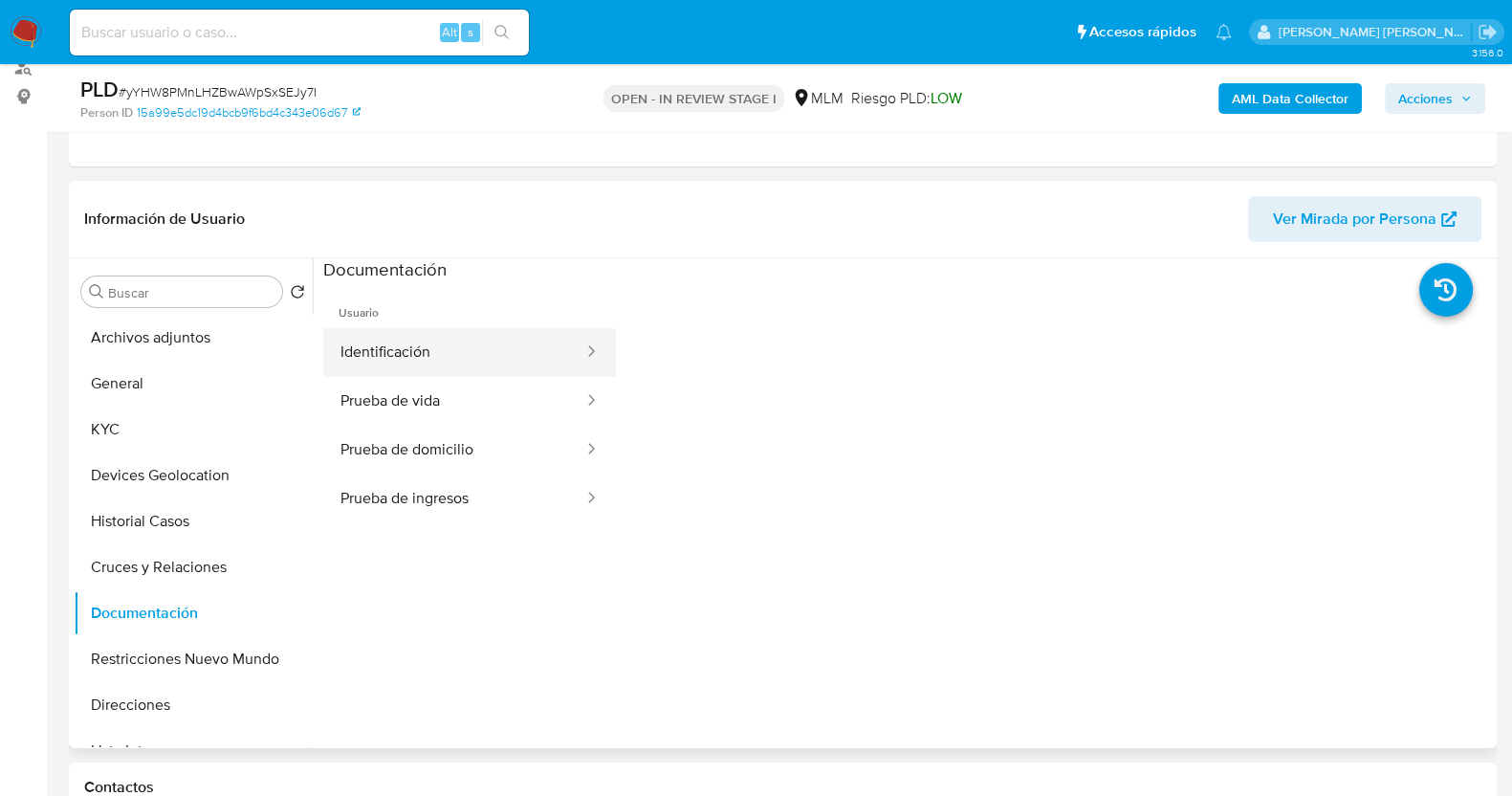
click at [511, 358] on button "Identificación" at bounding box center [454, 352] width 262 height 49
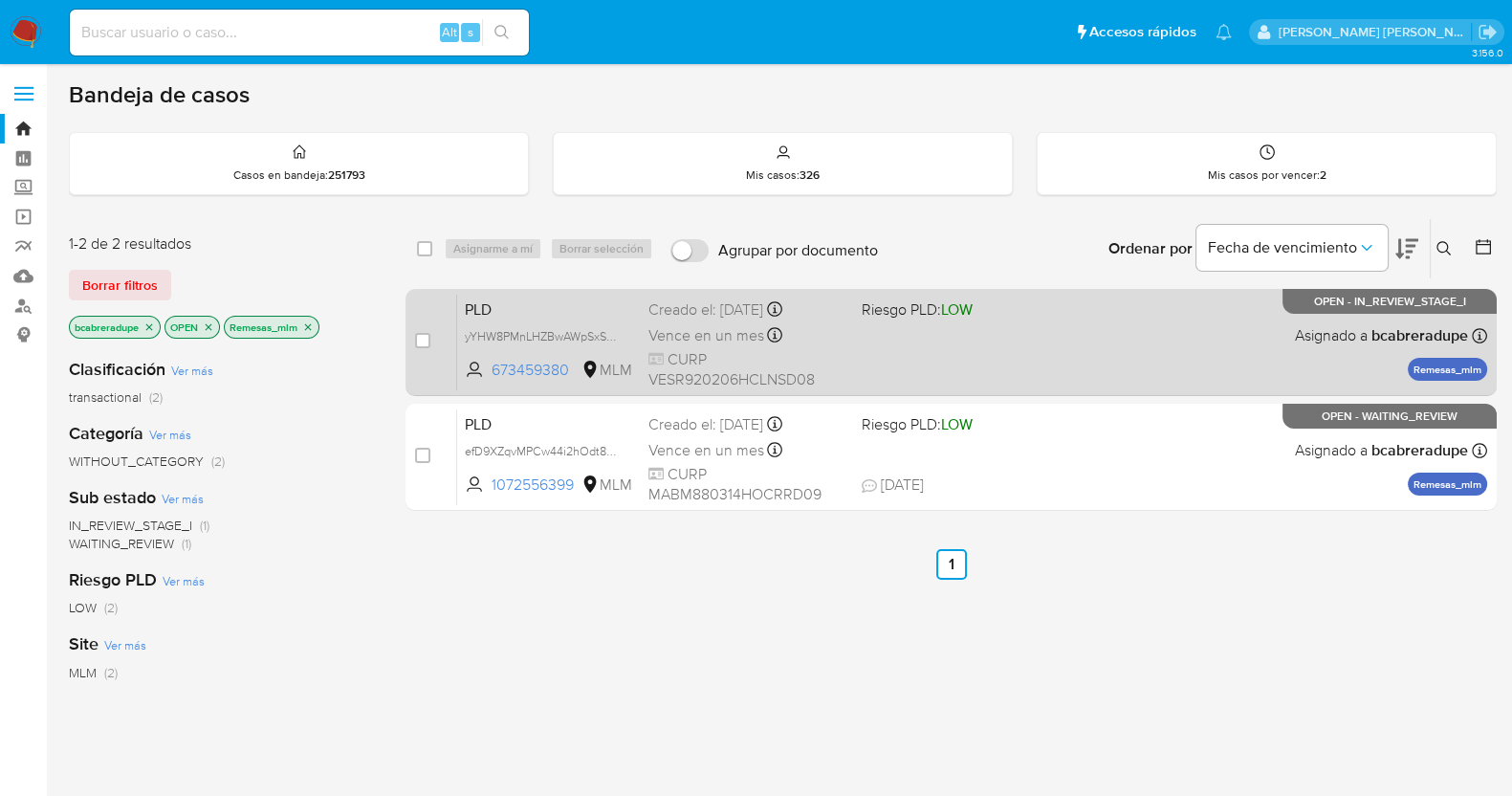
click at [683, 329] on span "Vence en un mes" at bounding box center [706, 336] width 116 height 21
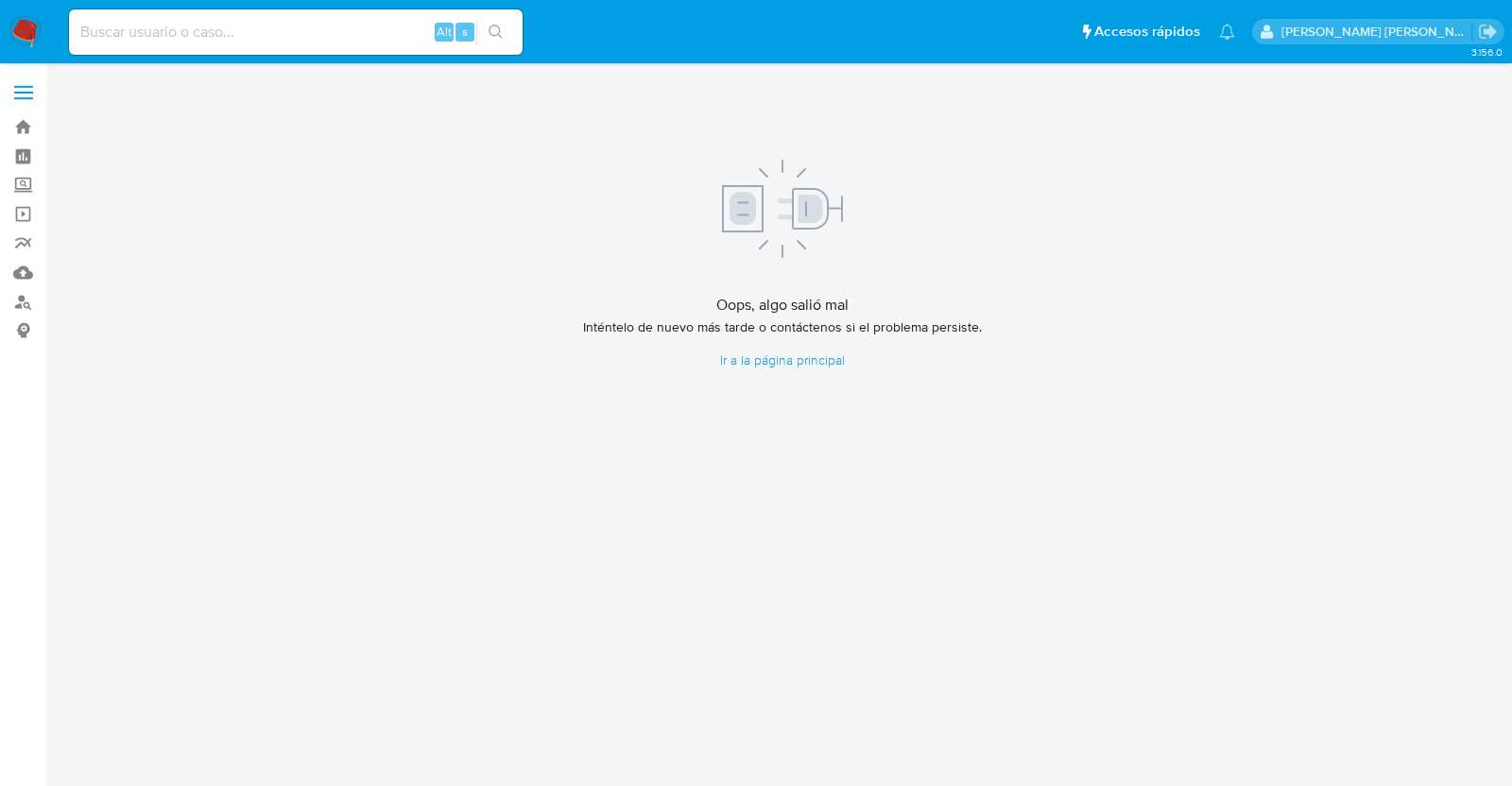
drag, startPoint x: 29, startPoint y: 2, endPoint x: 249, endPoint y: 187, distance: 287.4
click at [249, 187] on div "Oops, algo salió mal Inténtelo de nuevo más tarde o contáctenos si el problema …" at bounding box center [781, 264] width 1428 height 378
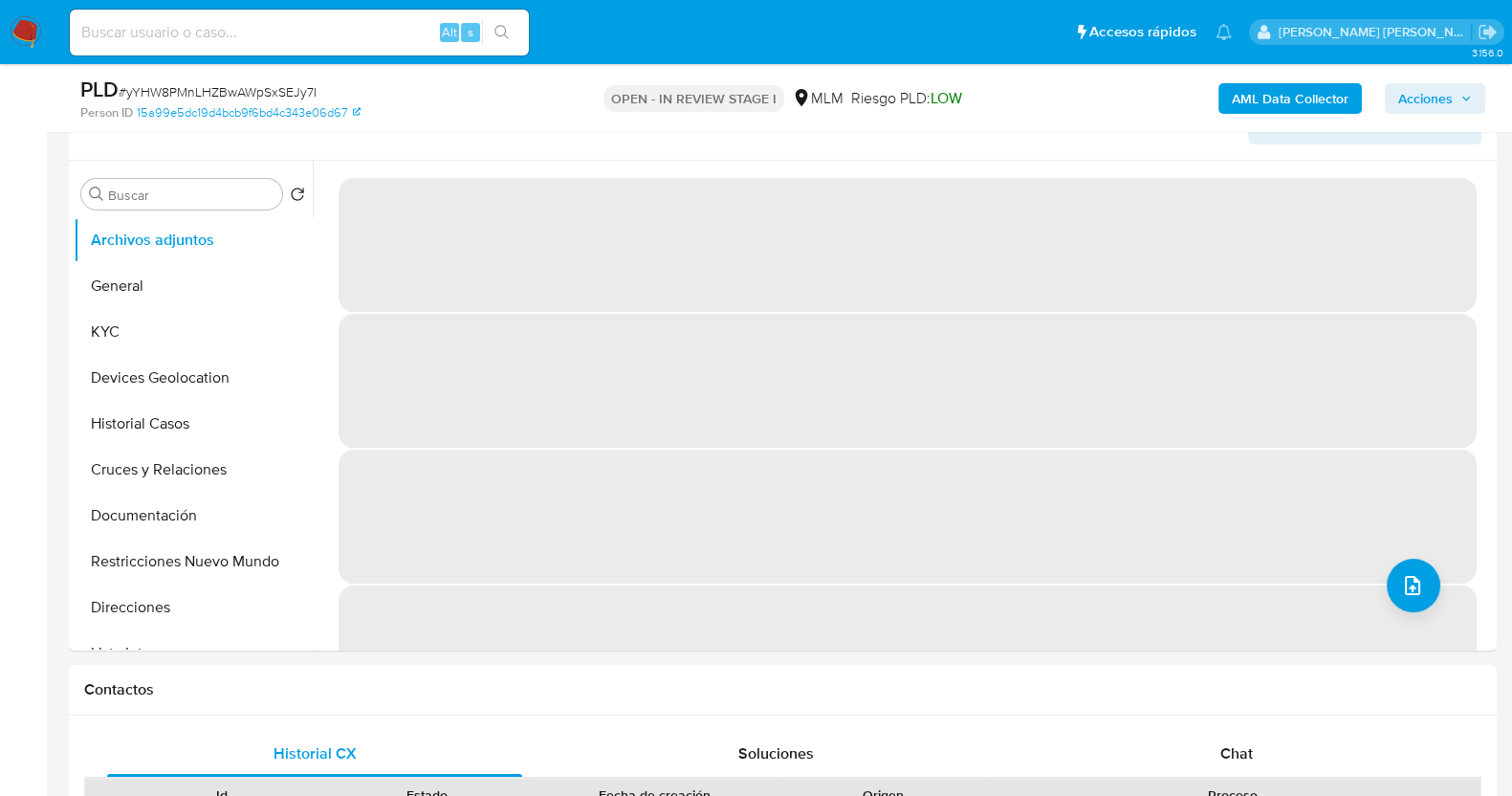
scroll to position [359, 0]
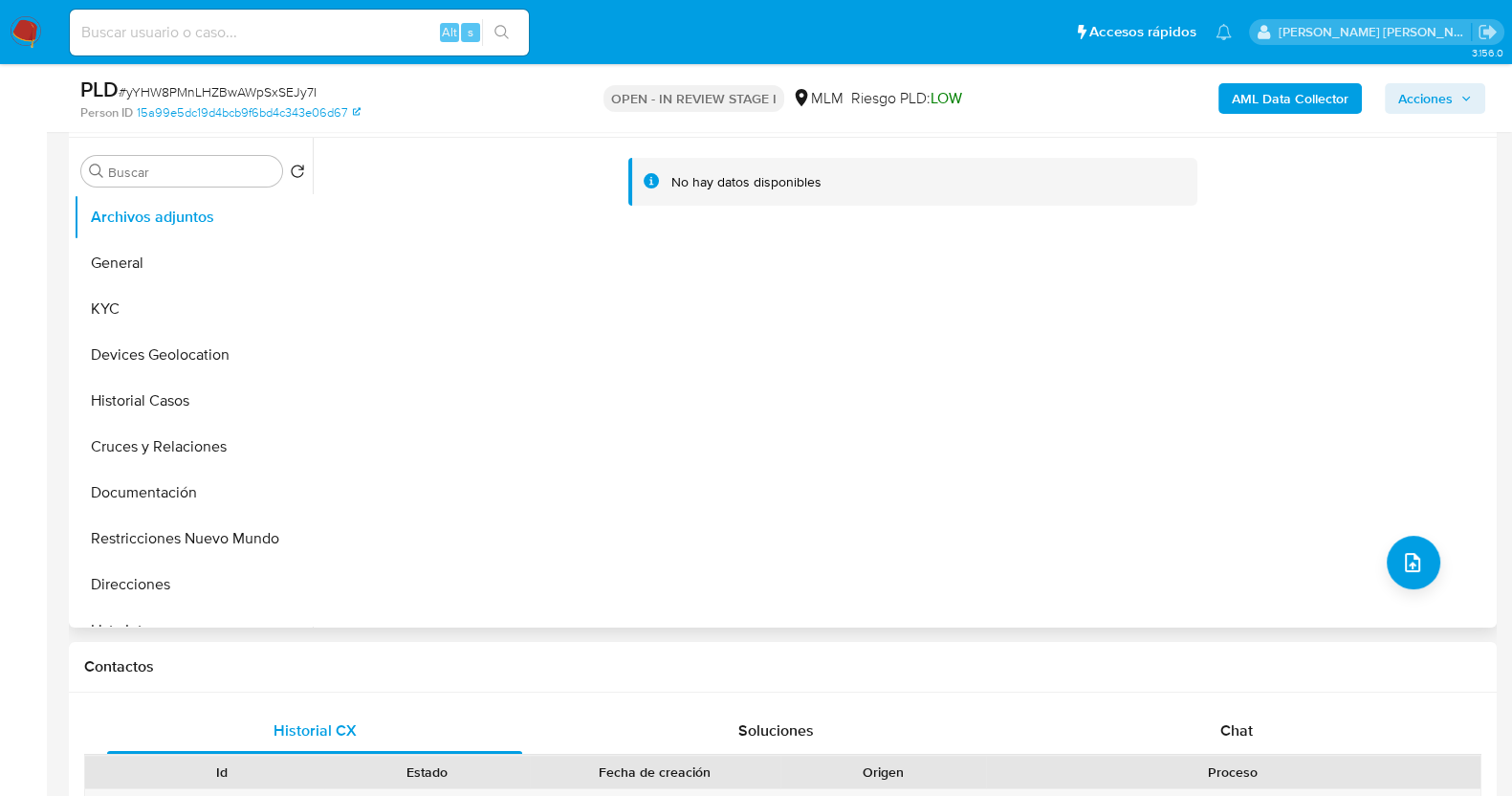
select select "10"
click at [167, 496] on button "Documentación" at bounding box center [185, 493] width 224 height 46
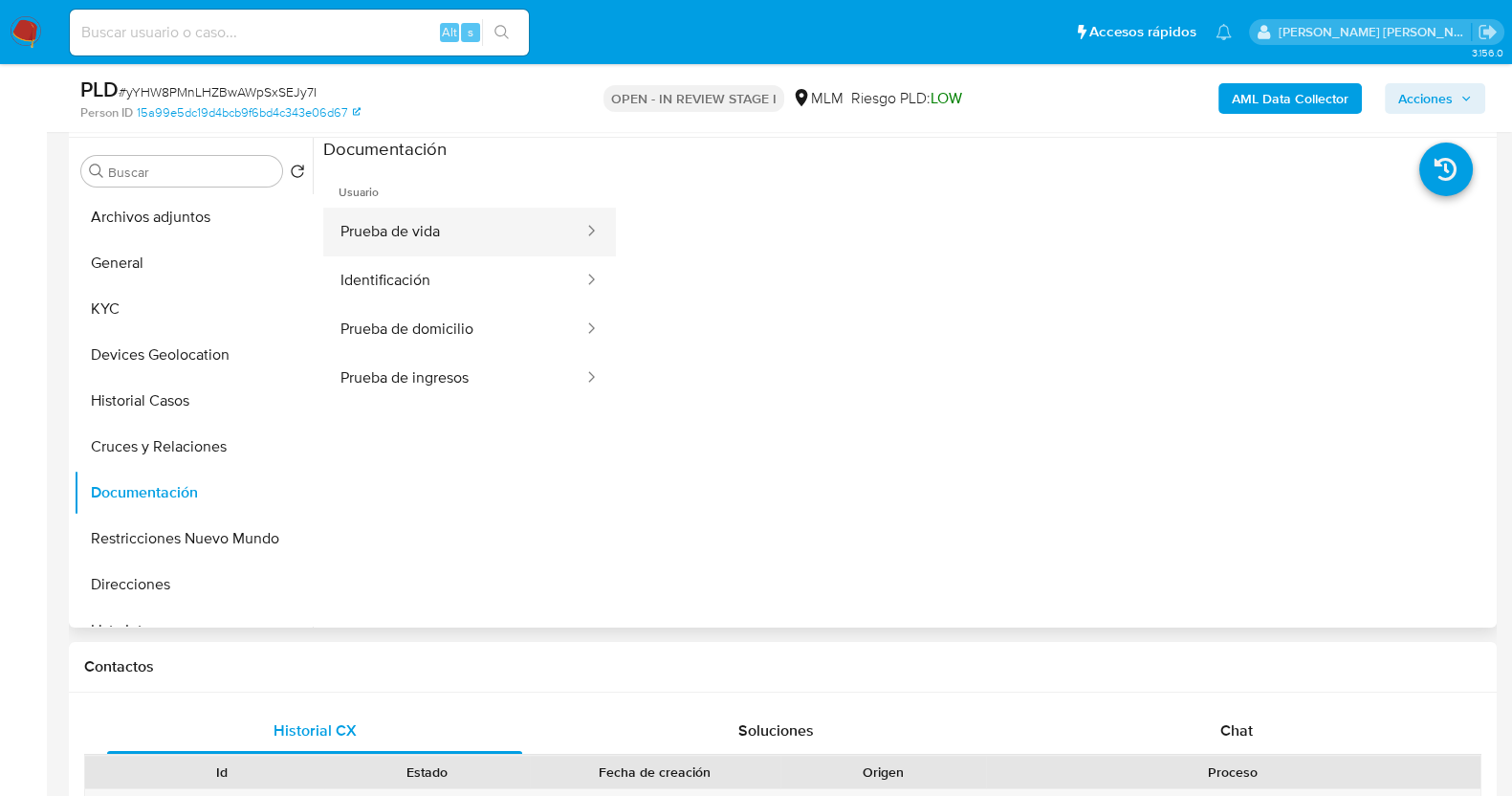
click at [480, 233] on button "Prueba de vida" at bounding box center [454, 232] width 262 height 49
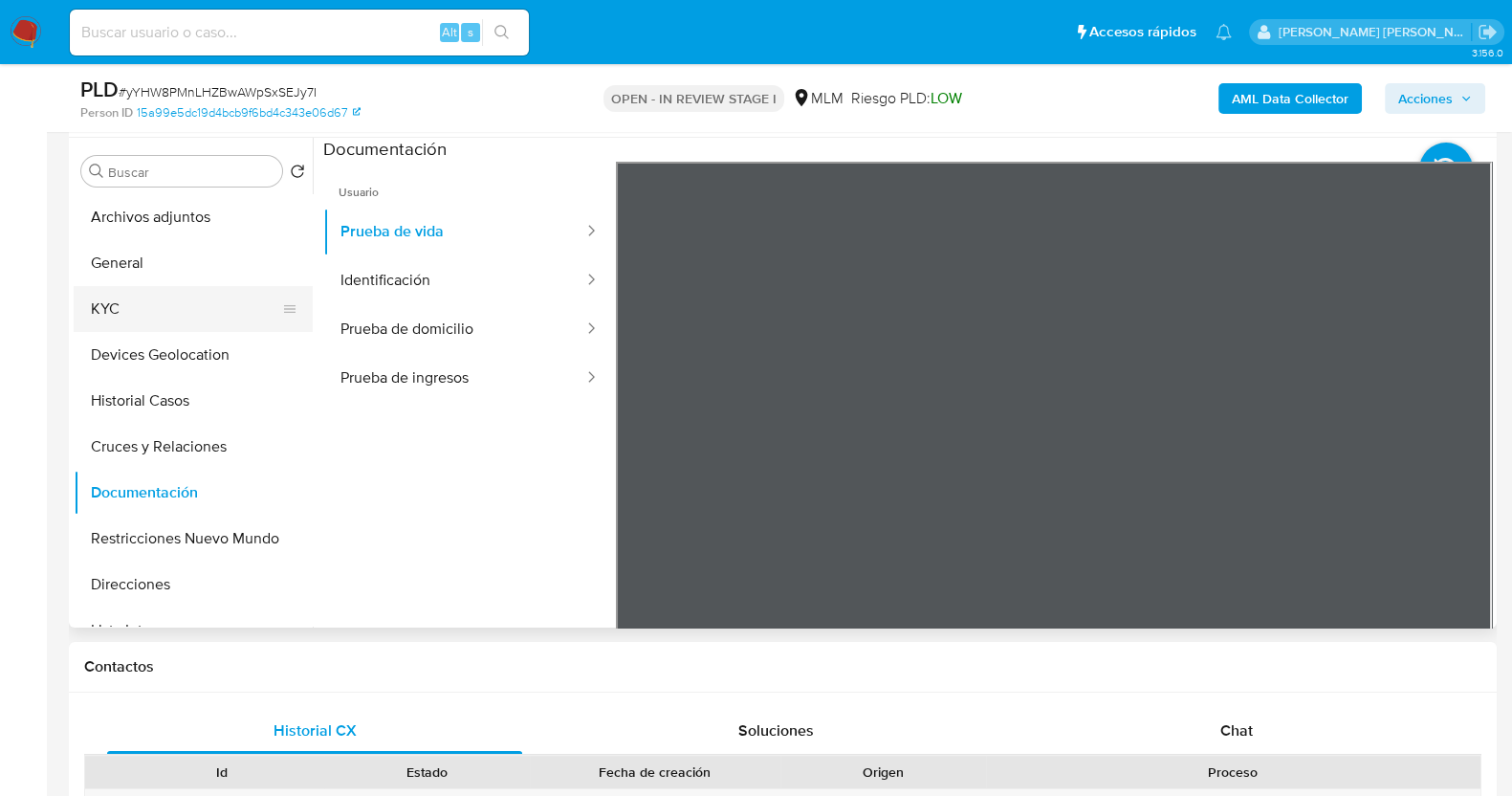
click at [165, 298] on button "KYC" at bounding box center [185, 309] width 224 height 46
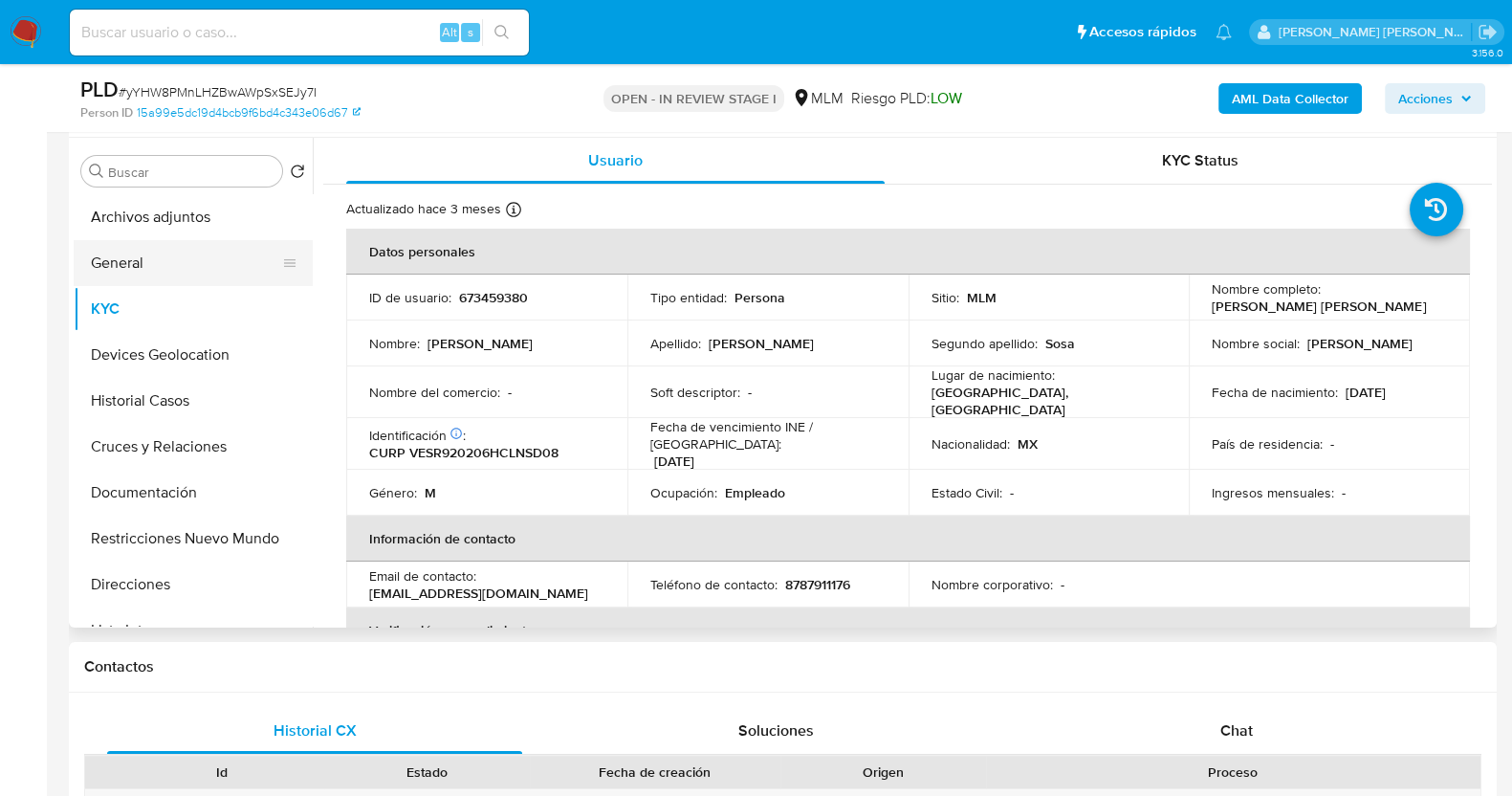
click at [148, 249] on button "General" at bounding box center [185, 263] width 224 height 46
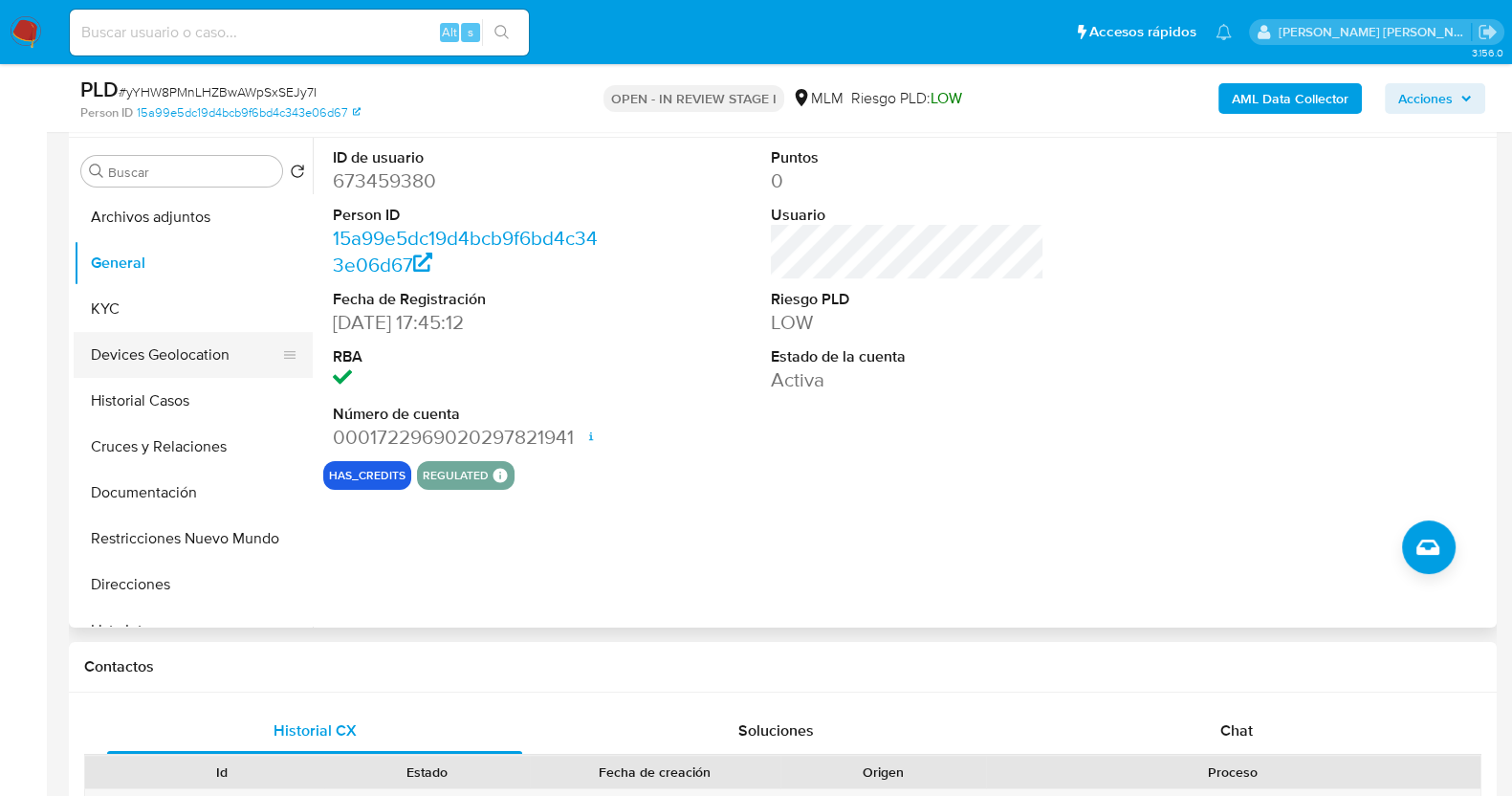
click at [177, 351] on button "Devices Geolocation" at bounding box center [185, 355] width 224 height 46
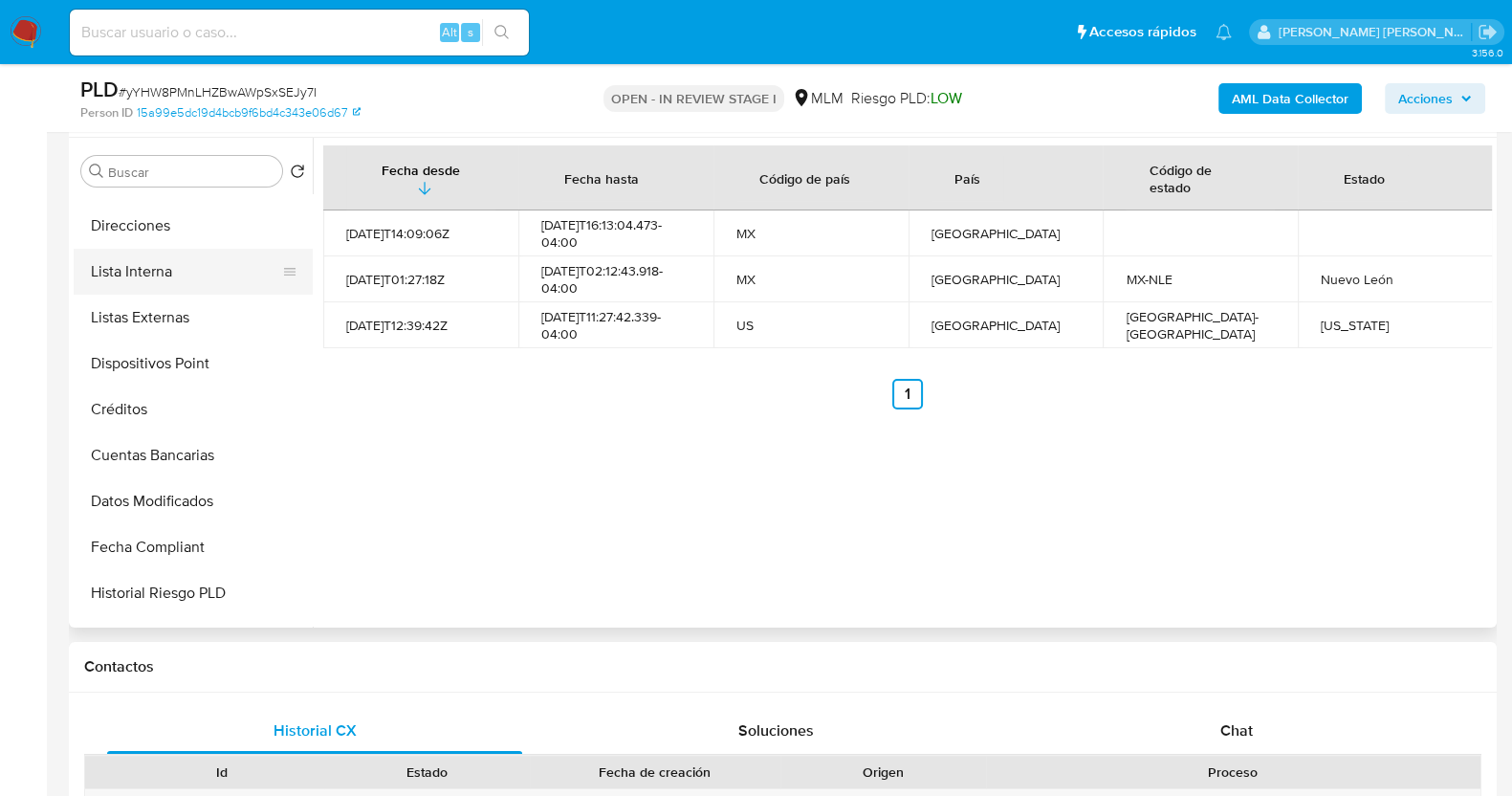
click at [164, 272] on button "Lista Interna" at bounding box center [185, 272] width 224 height 46
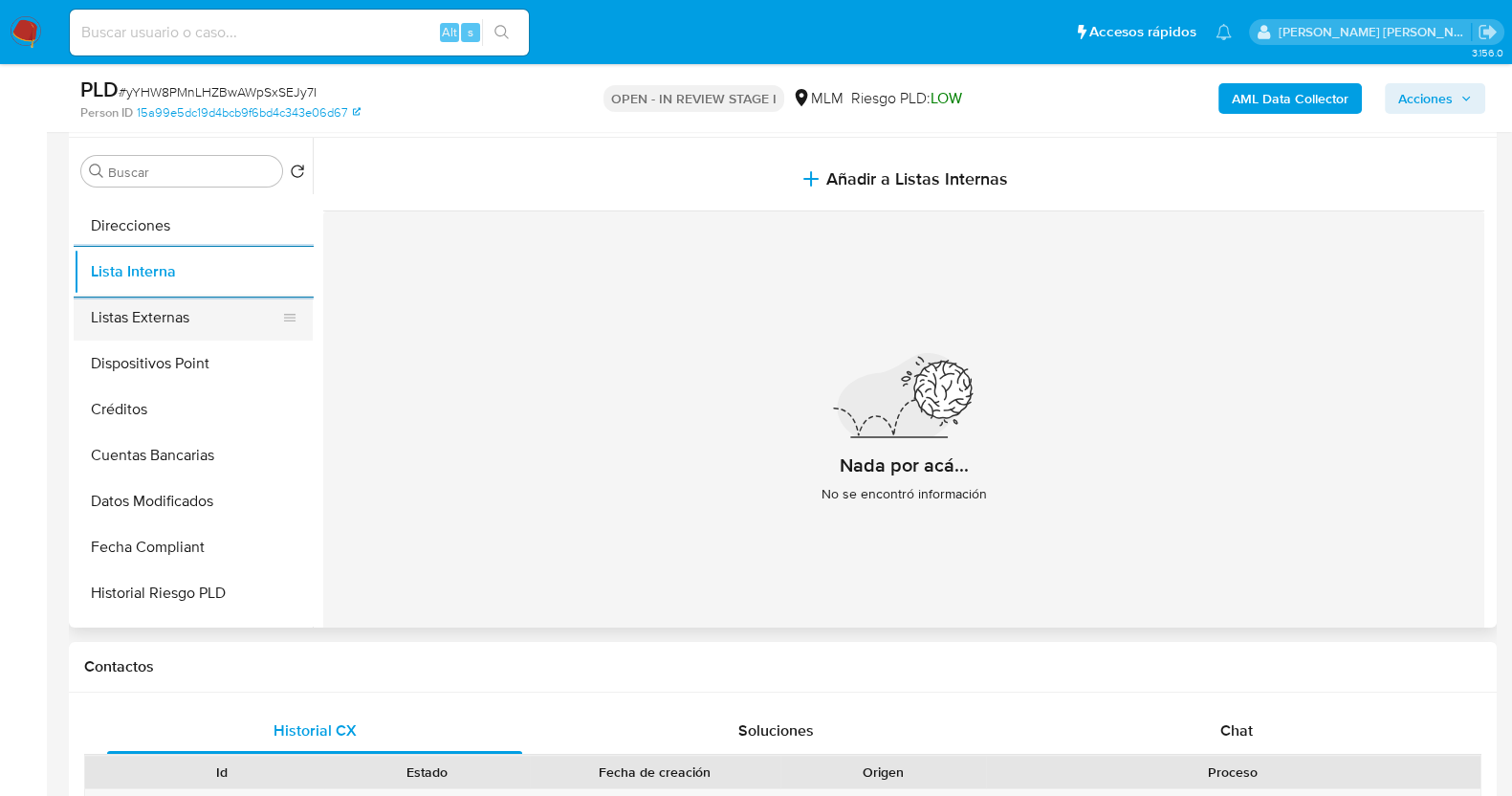
click at [182, 298] on button "Listas Externas" at bounding box center [185, 317] width 224 height 46
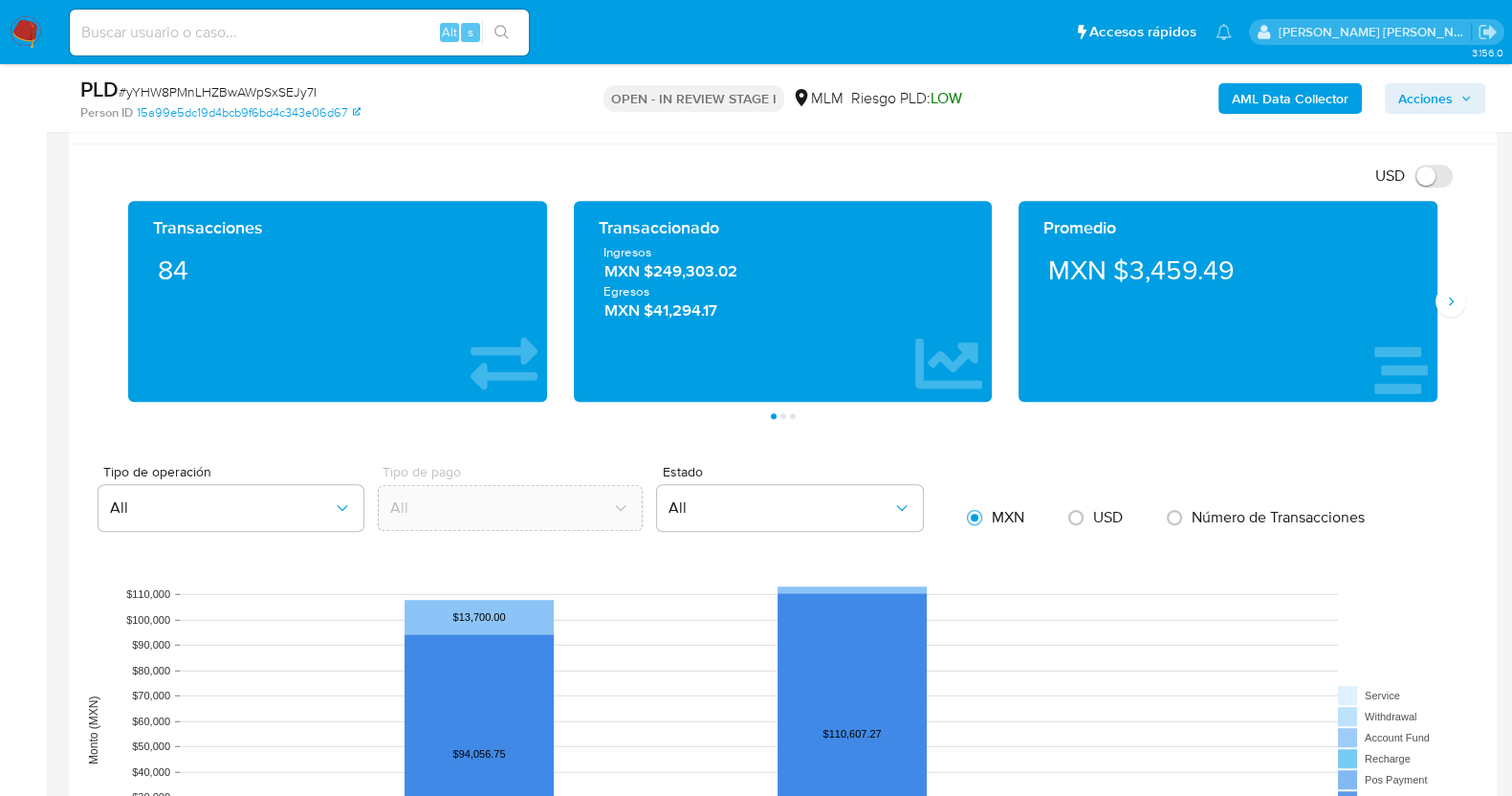
scroll to position [1362, 0]
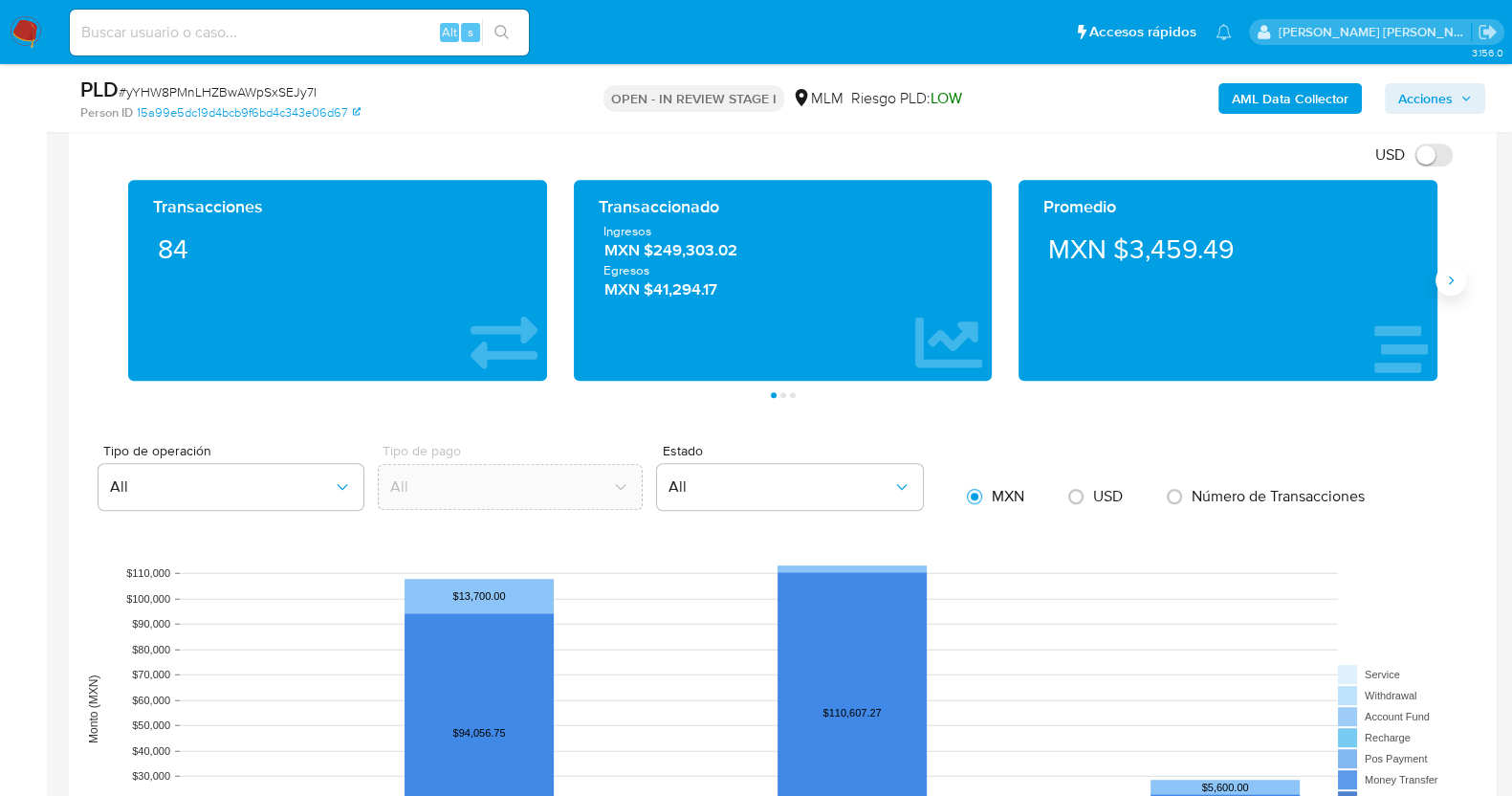
click at [1446, 275] on icon "Siguiente" at bounding box center [1450, 281] width 15 height 15
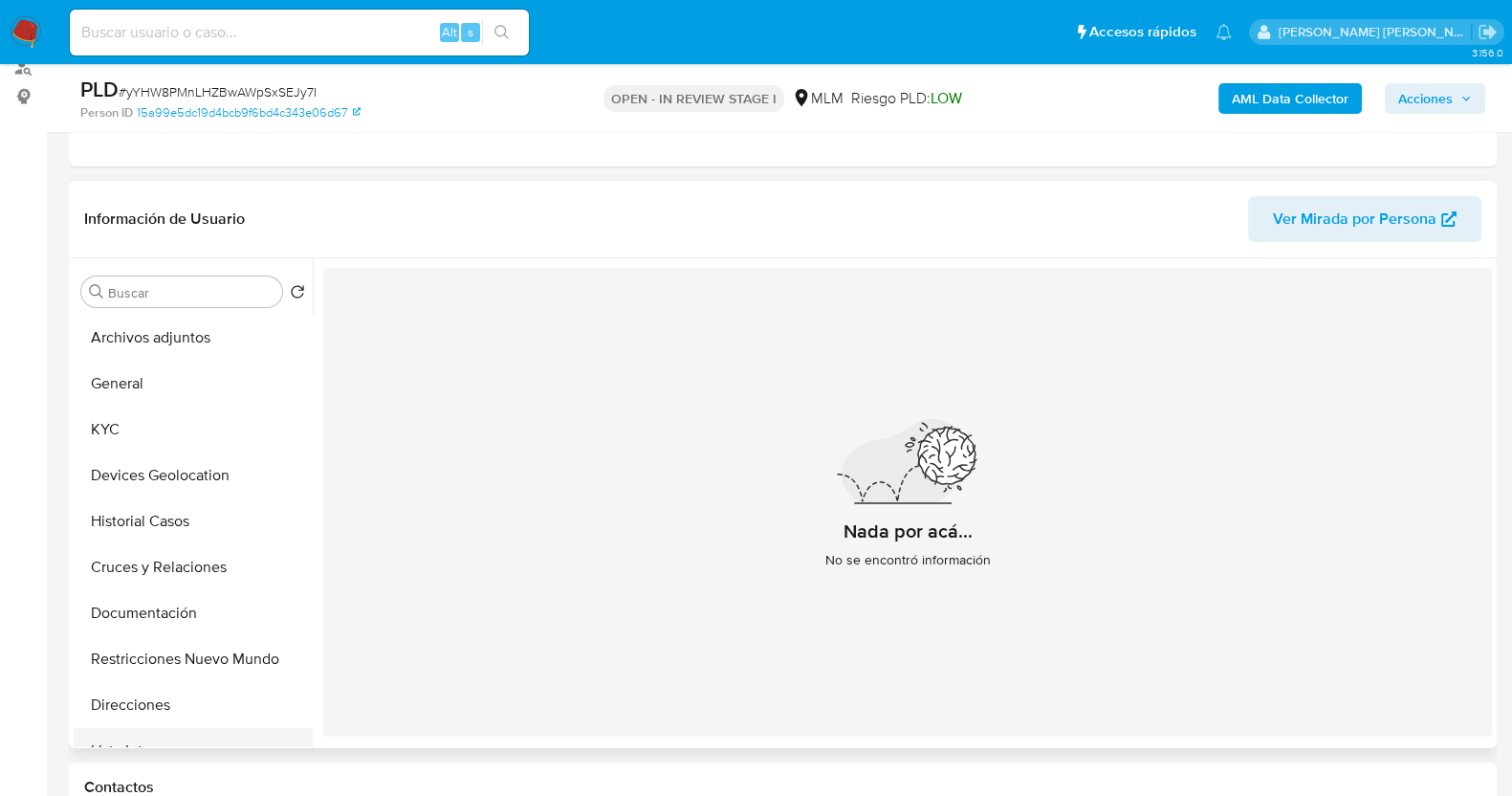
scroll to position [0, 0]
click at [148, 429] on button "KYC" at bounding box center [185, 429] width 224 height 46
